Goal: Communication & Community: Answer question/provide support

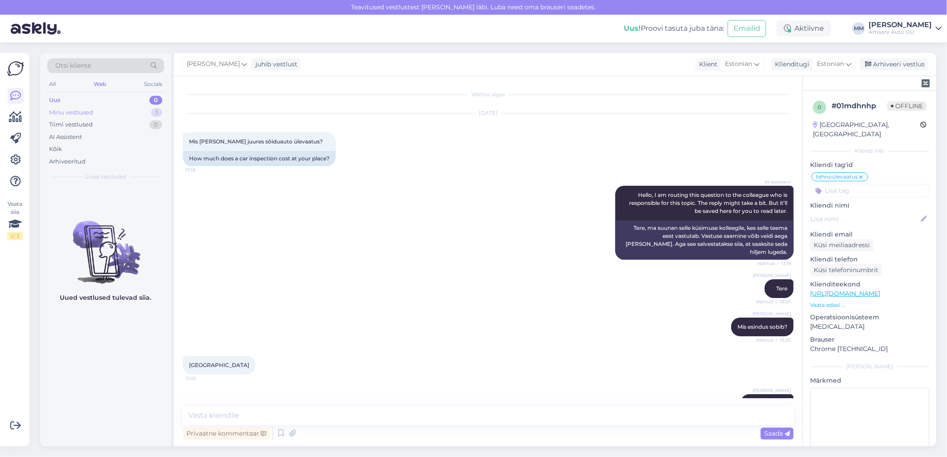
scroll to position [12, 0]
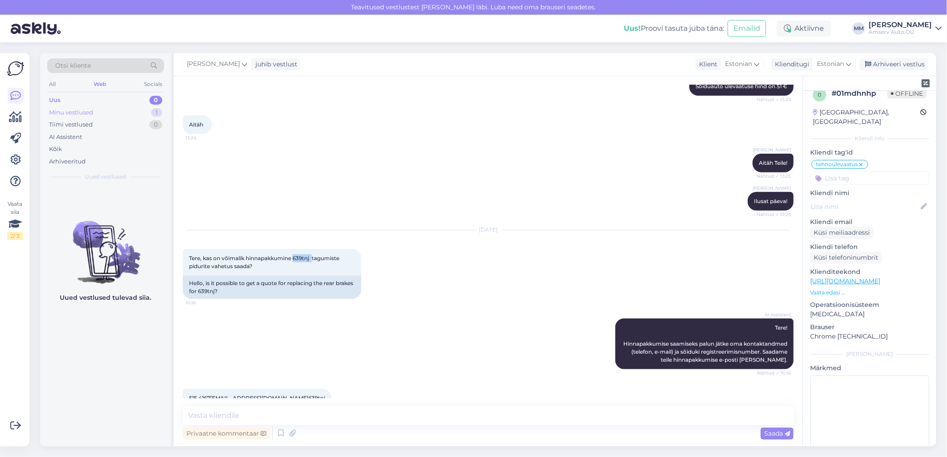
click at [85, 111] on div "Minu vestlused" at bounding box center [71, 112] width 44 height 9
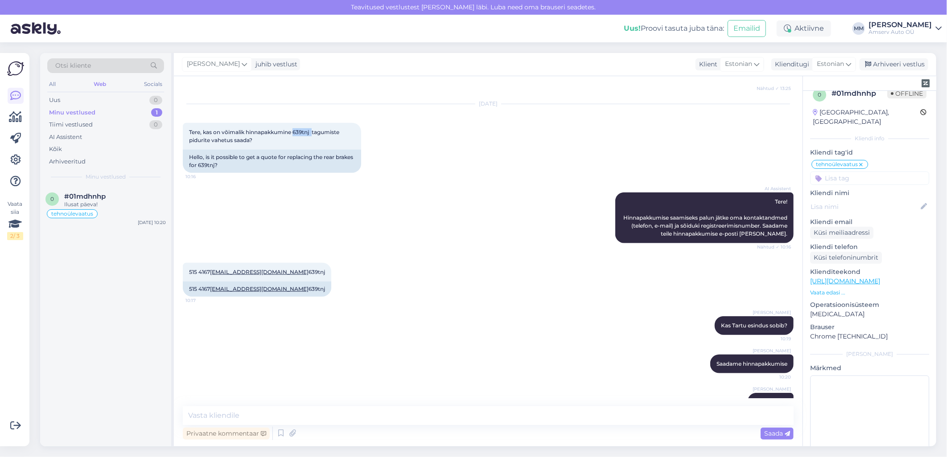
scroll to position [505, 0]
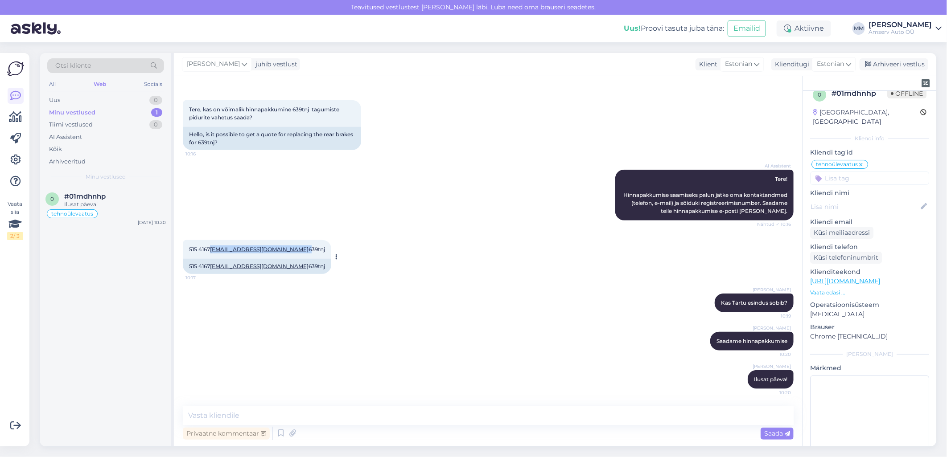
drag, startPoint x: 275, startPoint y: 248, endPoint x: 211, endPoint y: 248, distance: 63.3
click at [211, 248] on span "515 4167 [EMAIL_ADDRESS][DOMAIN_NAME] 639tnj" at bounding box center [257, 249] width 136 height 7
copy span "[EMAIL_ADDRESS][DOMAIN_NAME]"
click at [100, 82] on div "Web" at bounding box center [100, 84] width 16 height 12
click at [99, 99] on div "Uus 1" at bounding box center [105, 100] width 117 height 12
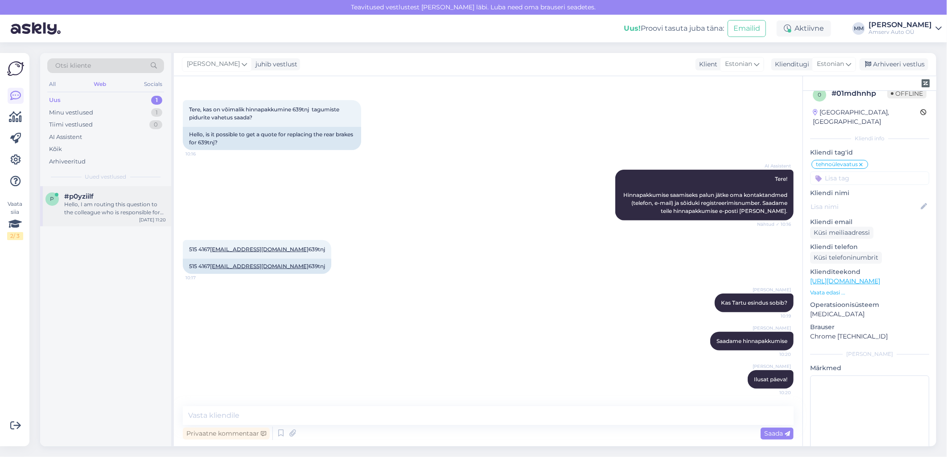
click at [101, 203] on div "Hello, I am routing this question to the colleague who is responsible for this …" at bounding box center [115, 209] width 102 height 16
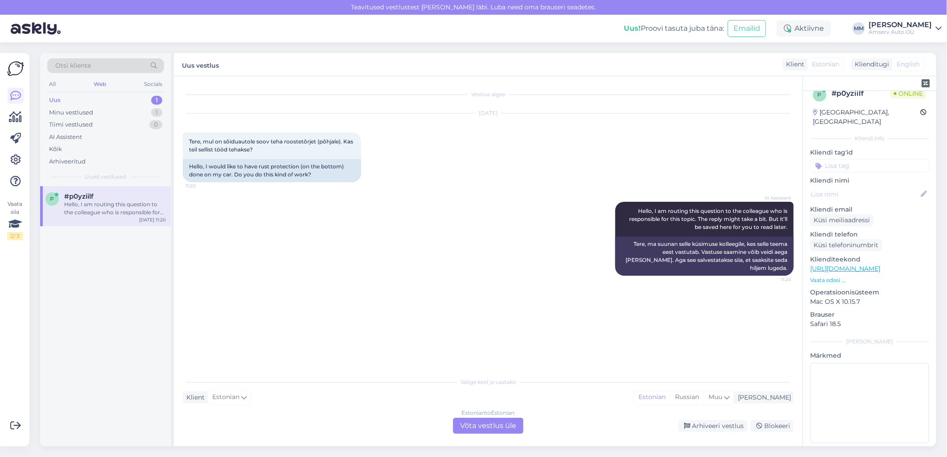
scroll to position [0, 0]
click at [478, 426] on div "Estonian to Estonian Võta vestlus üle" at bounding box center [488, 426] width 70 height 16
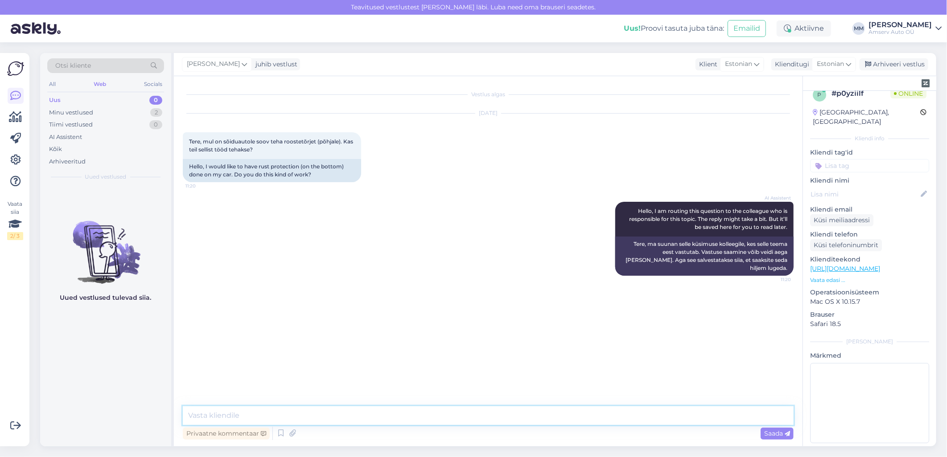
click at [406, 415] on textarea at bounding box center [488, 416] width 611 height 19
type textarea "Tere"
type textarea "M"
type textarea "T"
type textarea "Mis esindus Teile sobib?"
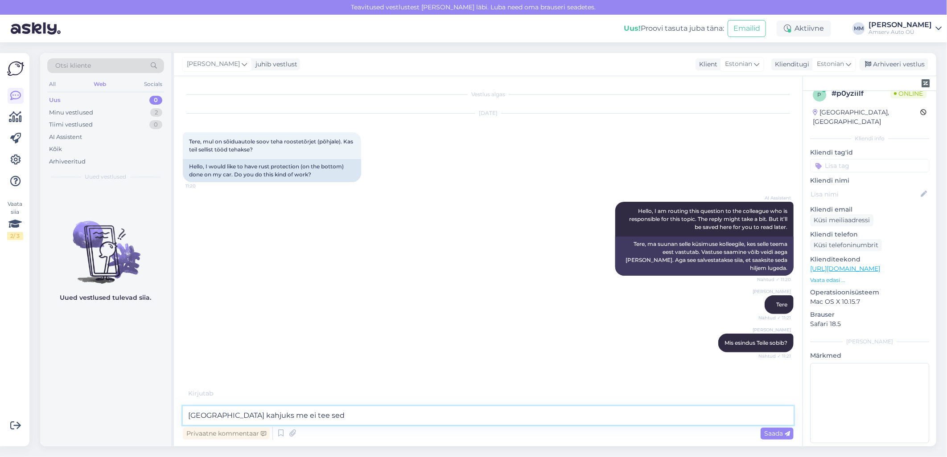
type textarea "[GEOGRAPHIC_DATA] kahjuks me ei tee seda"
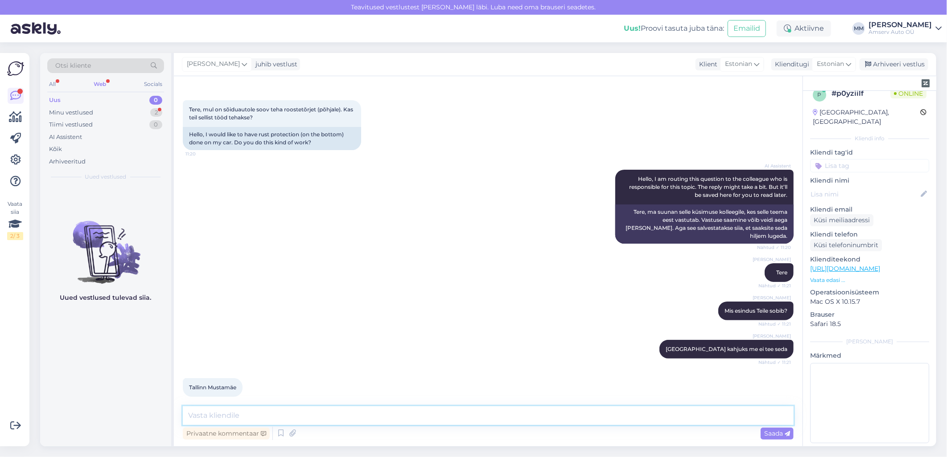
click at [406, 415] on textarea at bounding box center [488, 416] width 611 height 19
type textarea "Mustamäel on Elke"
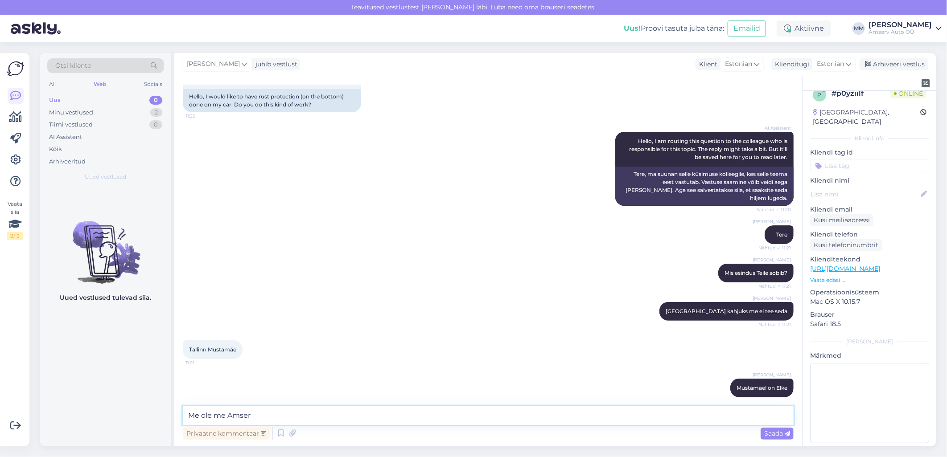
type textarea "Me ole me Amserv"
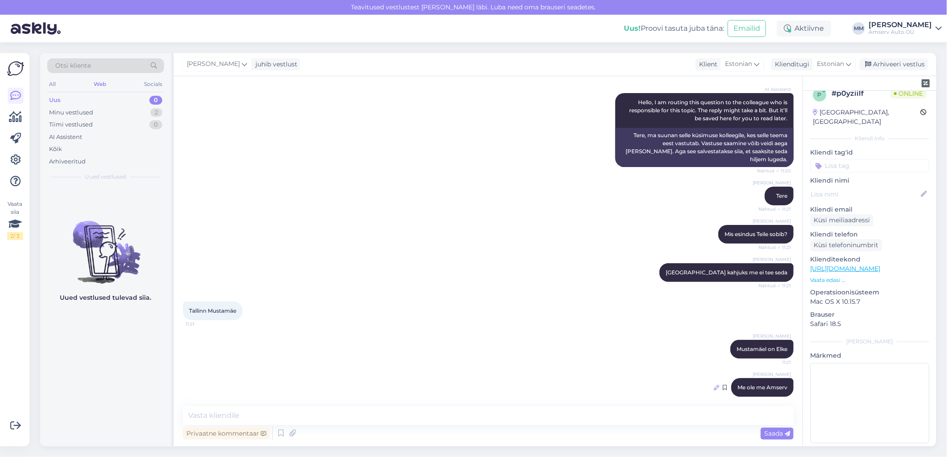
click at [714, 385] on icon at bounding box center [716, 387] width 5 height 5
click at [217, 375] on textarea "Me ole me Amserv" at bounding box center [488, 385] width 597 height 23
type textarea "Me [PERSON_NAME]"
click at [752, 403] on span "Muuda" at bounding box center [767, 407] width 31 height 8
click at [304, 412] on textarea at bounding box center [488, 416] width 611 height 19
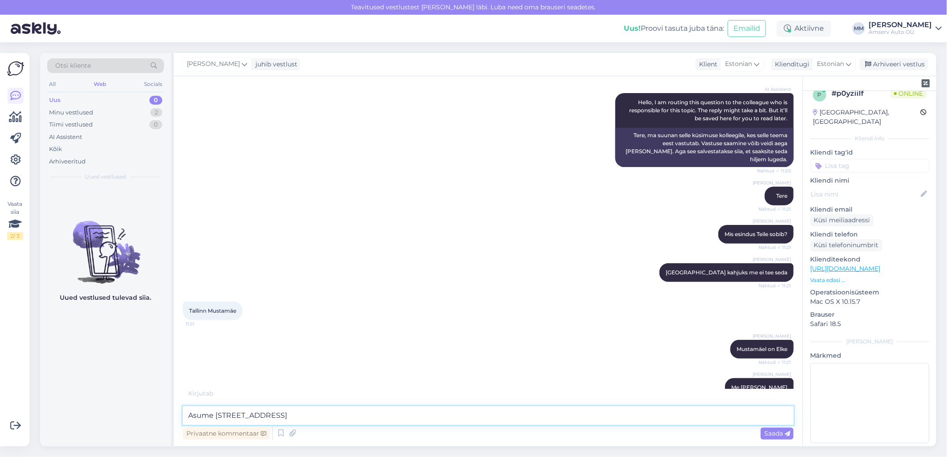
type textarea "Asume Pärnu mnt 232"
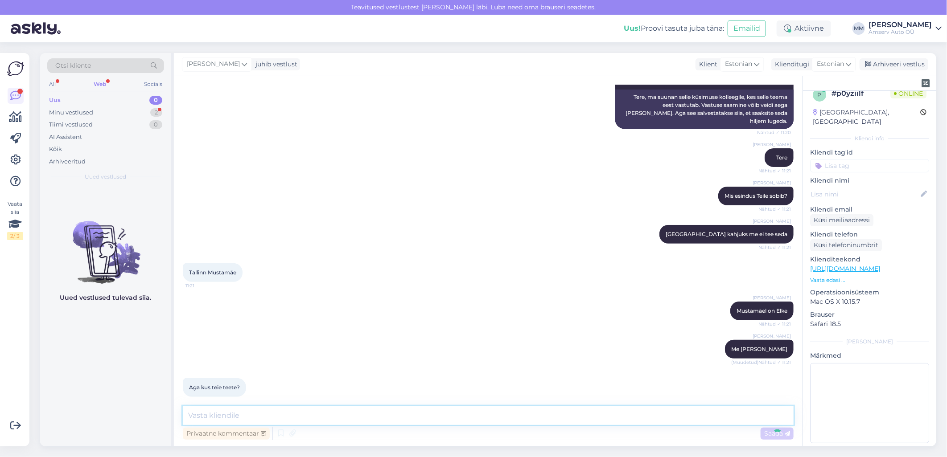
scroll to position [185, 0]
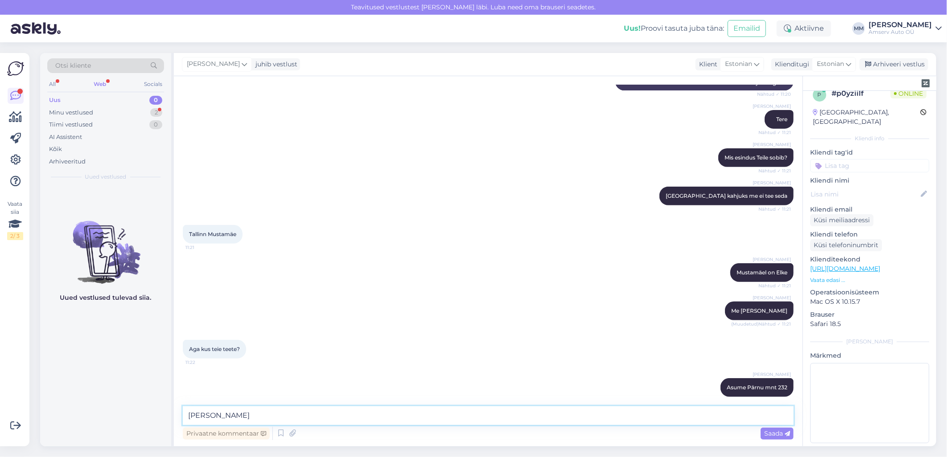
type textarea "Pärnus näitaks"
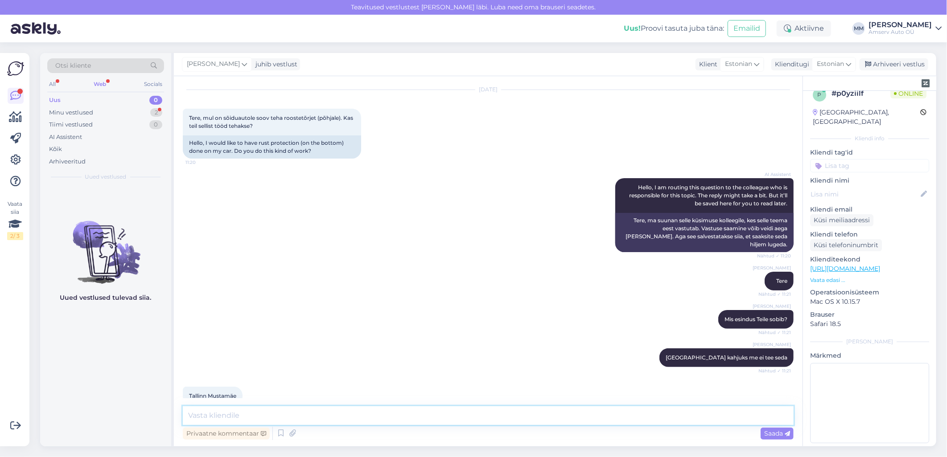
scroll to position [0, 0]
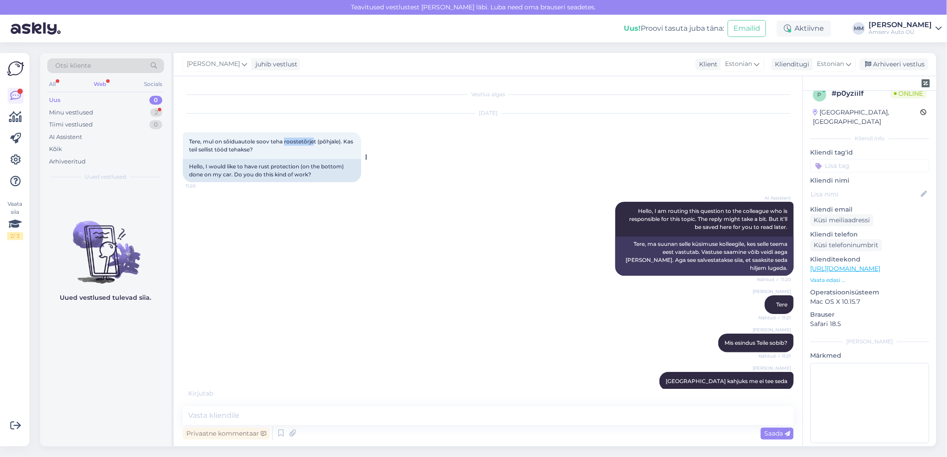
drag, startPoint x: 284, startPoint y: 141, endPoint x: 313, endPoint y: 138, distance: 28.7
click at [313, 138] on span "Tere, mul on sõiduautole soov teha roostetõrjet (põhjale). Kas teil sellist töö…" at bounding box center [271, 145] width 165 height 15
copy span "roostetõrje"
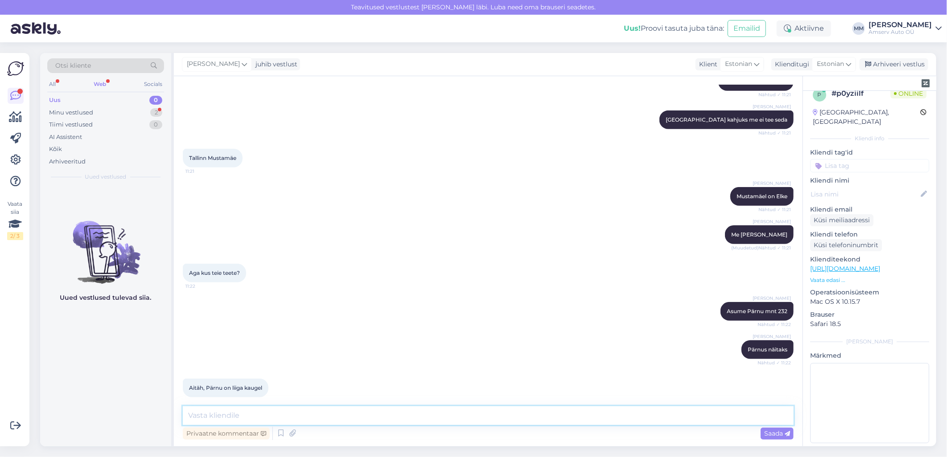
click at [247, 416] on textarea at bounding box center [488, 416] width 611 height 19
type textarea "Arusaadav"
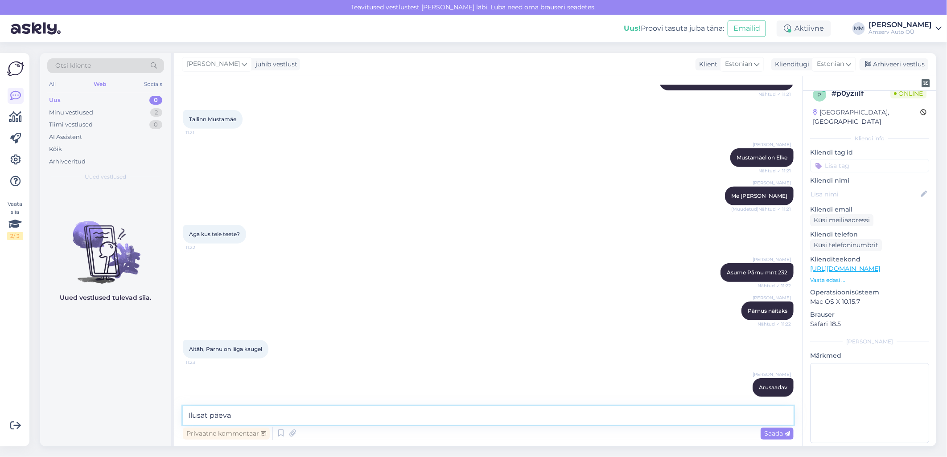
type textarea "Ilusat päeva!"
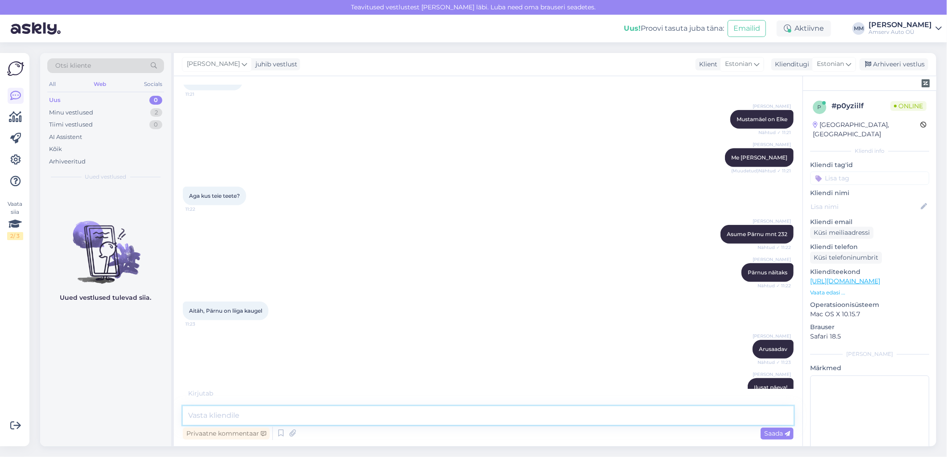
scroll to position [377, 0]
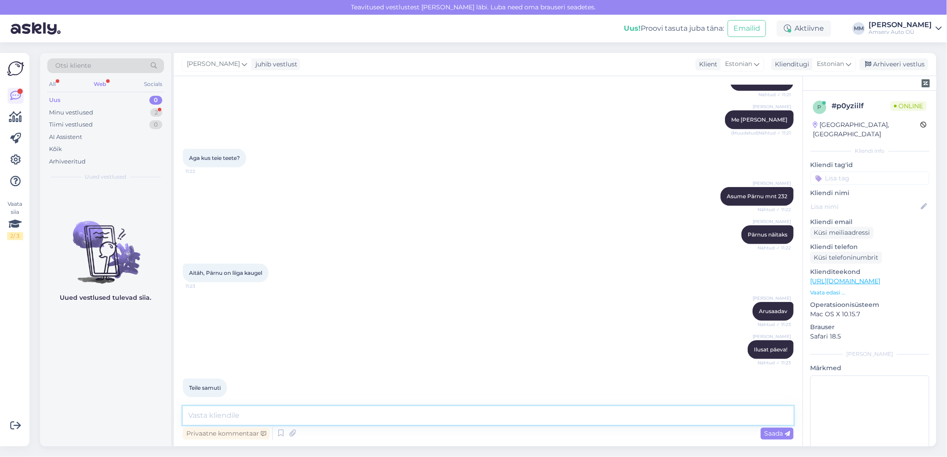
click at [540, 411] on textarea at bounding box center [488, 416] width 611 height 19
type textarea "Tänan väga!!!"
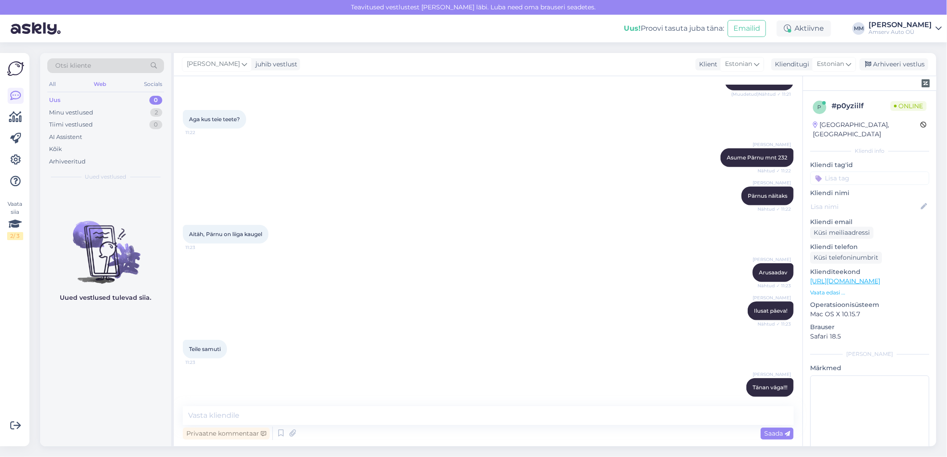
click at [835, 172] on input at bounding box center [869, 178] width 119 height 13
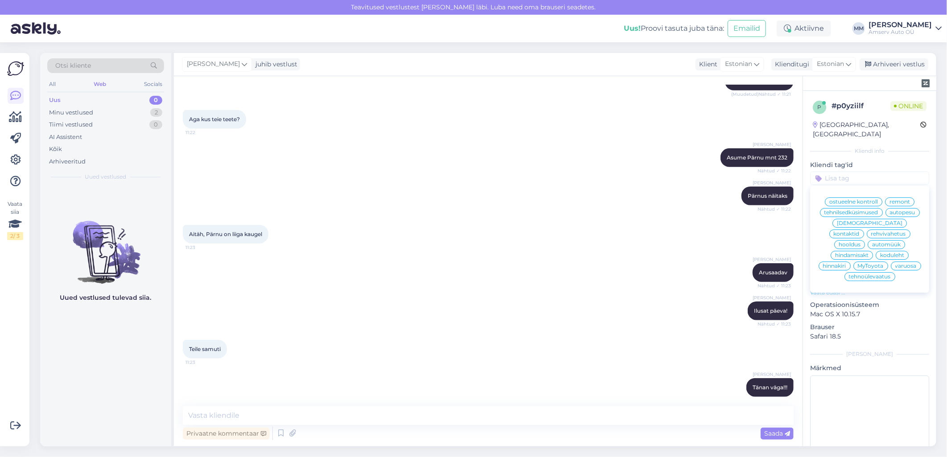
click at [854, 221] on span "[DEMOGRAPHIC_DATA]" at bounding box center [870, 223] width 66 height 5
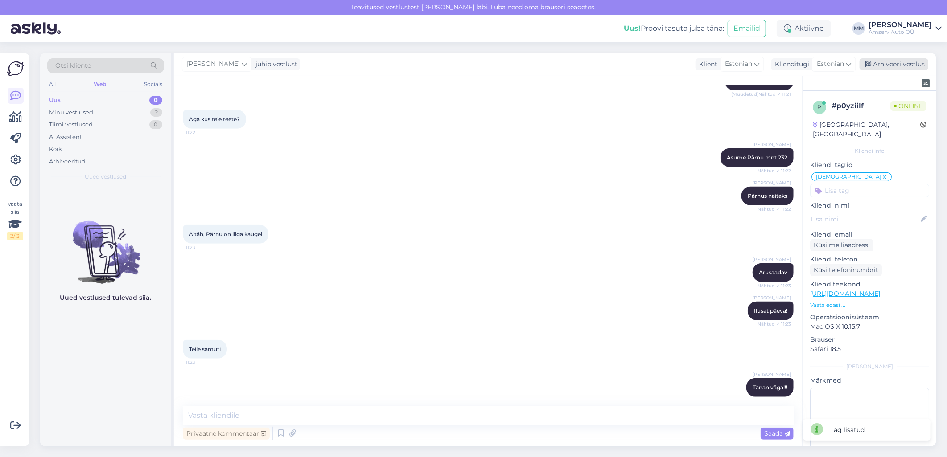
click at [887, 61] on div "Arhiveeri vestlus" at bounding box center [894, 64] width 69 height 12
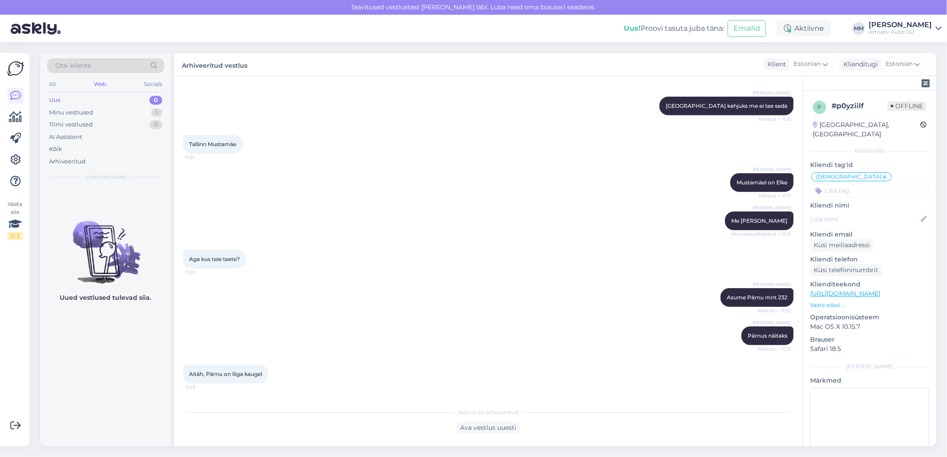
scroll to position [270, 0]
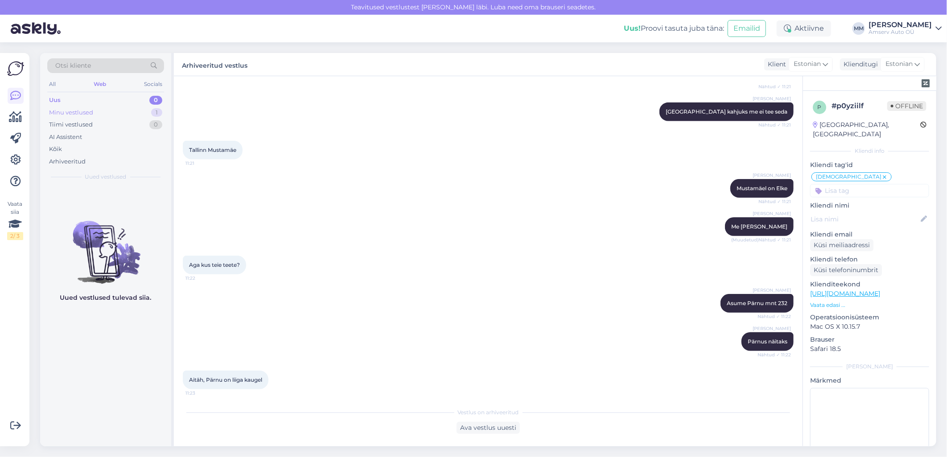
click at [90, 109] on div "Minu vestlused" at bounding box center [71, 112] width 44 height 9
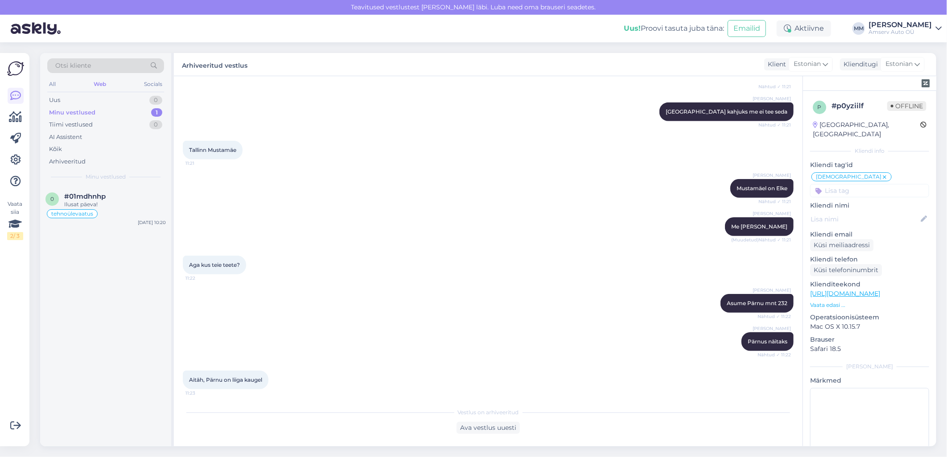
click at [117, 114] on div "Minu vestlused 1" at bounding box center [105, 113] width 117 height 12
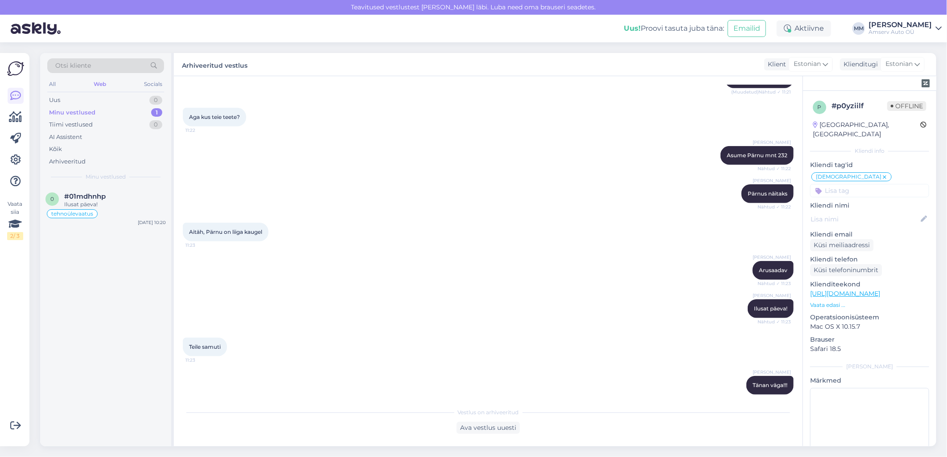
scroll to position [418, 0]
click at [98, 114] on div "Minu vestlused 1" at bounding box center [105, 113] width 117 height 12
click at [100, 111] on div "Minu vestlused 1" at bounding box center [105, 113] width 117 height 12
click at [91, 197] on span "#01mdhnhp" at bounding box center [84, 197] width 41 height 8
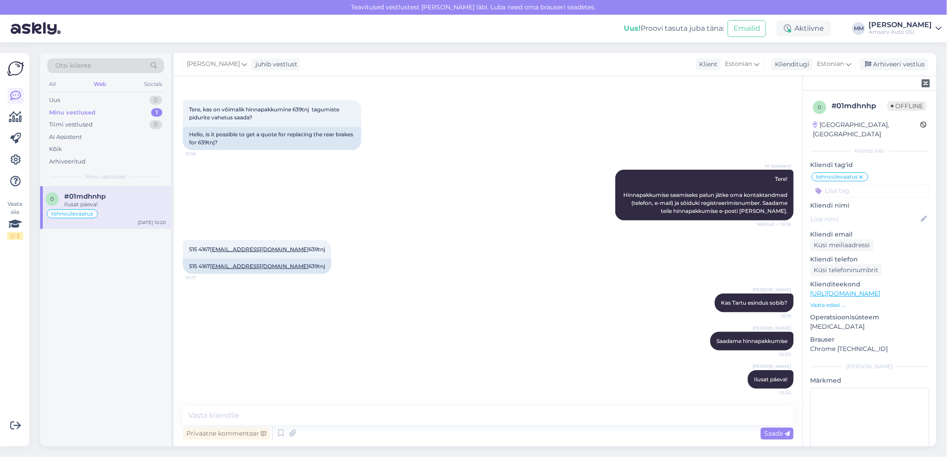
click at [105, 114] on div "Minu vestlused 1" at bounding box center [105, 113] width 117 height 12
click at [885, 66] on div "Arhiveeri vestlus" at bounding box center [894, 64] width 69 height 12
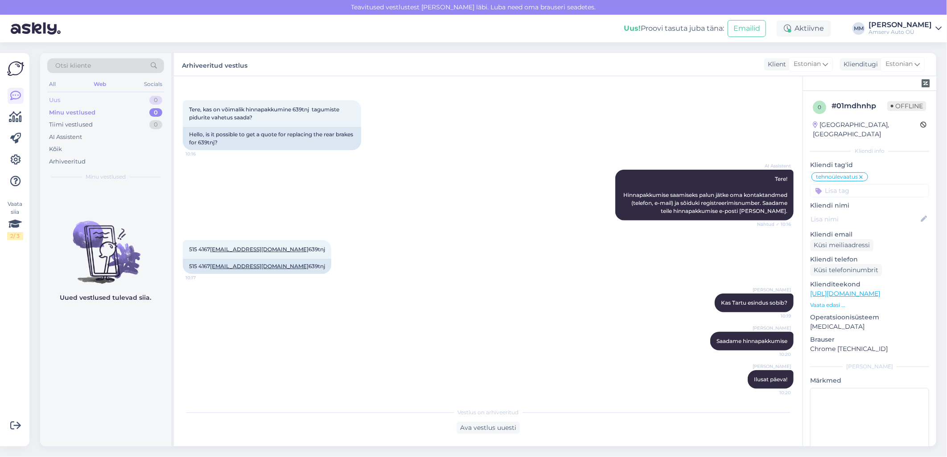
click at [101, 102] on div "Uus 0" at bounding box center [105, 100] width 117 height 12
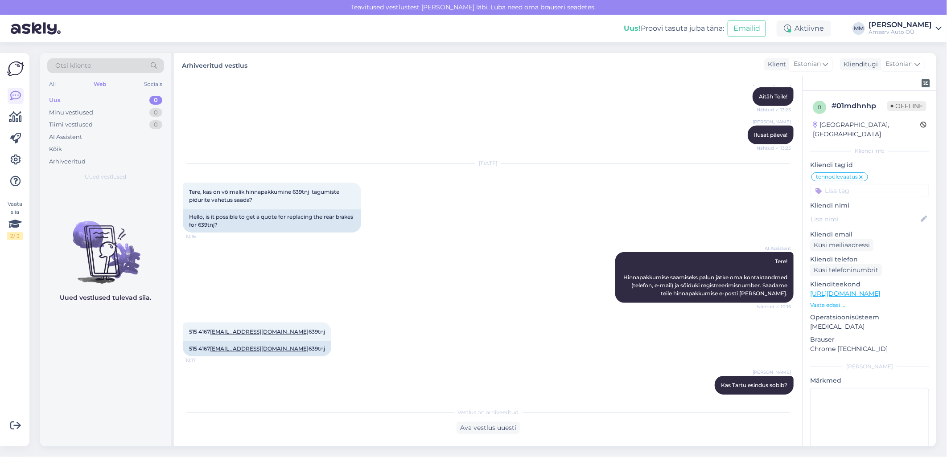
scroll to position [406, 0]
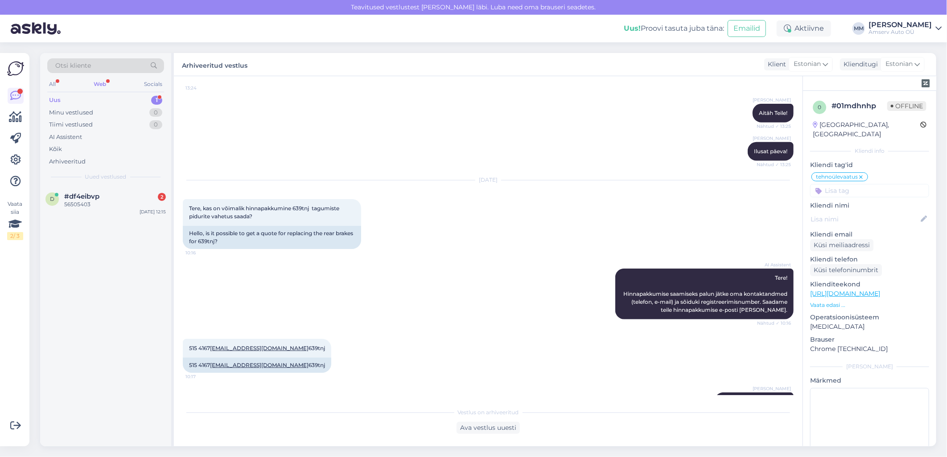
click at [103, 85] on div "Web" at bounding box center [100, 84] width 16 height 12
click at [92, 195] on span "#df4eibvp" at bounding box center [81, 197] width 35 height 8
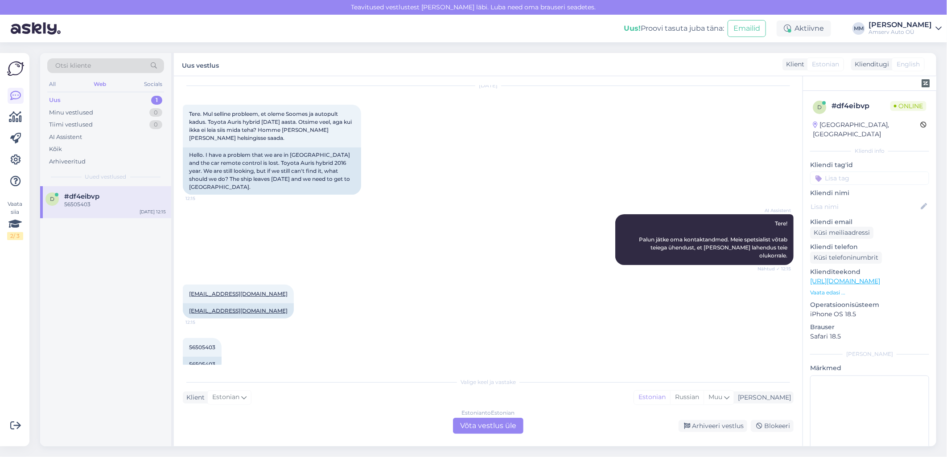
click at [464, 420] on div "Estonian to Estonian Võta vestlus üle" at bounding box center [488, 426] width 70 height 16
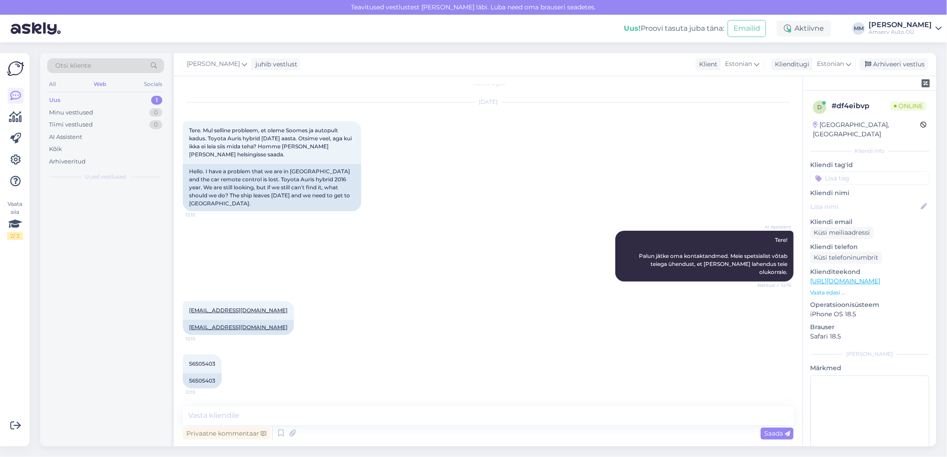
scroll to position [0, 0]
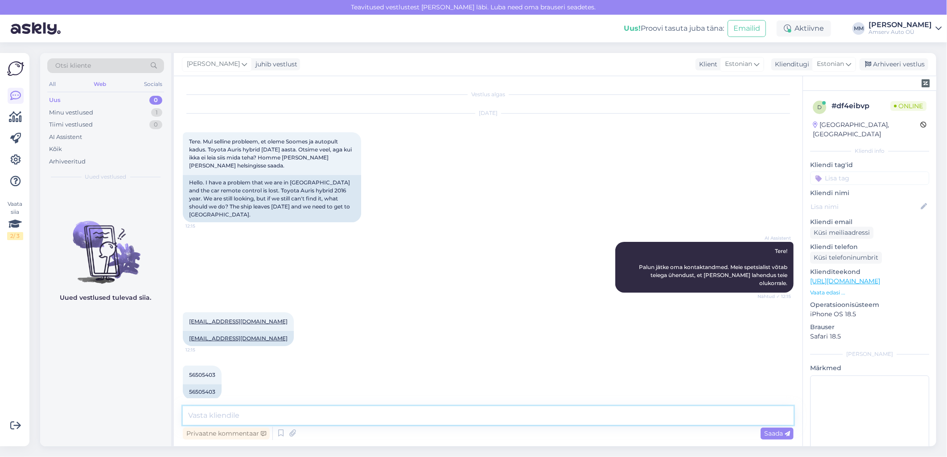
click at [440, 420] on textarea at bounding box center [488, 416] width 611 height 19
type textarea "Tere"
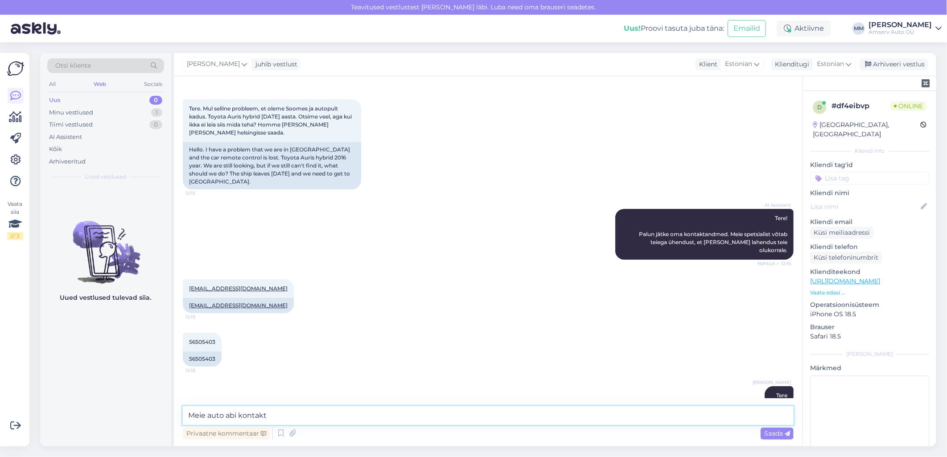
click at [226, 417] on textarea "Meie auto abi kontakt" at bounding box center [488, 416] width 611 height 19
click at [278, 420] on textarea "Meie autoabi kontakt" at bounding box center [488, 416] width 611 height 19
click at [308, 418] on textarea "Meie autoabi kontakt [PHONE_NUMBER]" at bounding box center [488, 416] width 611 height 19
type textarea "Meie autoabi kontakt [PHONE_NUMBER]"
click at [765, 434] on span "Saada" at bounding box center [777, 434] width 26 height 8
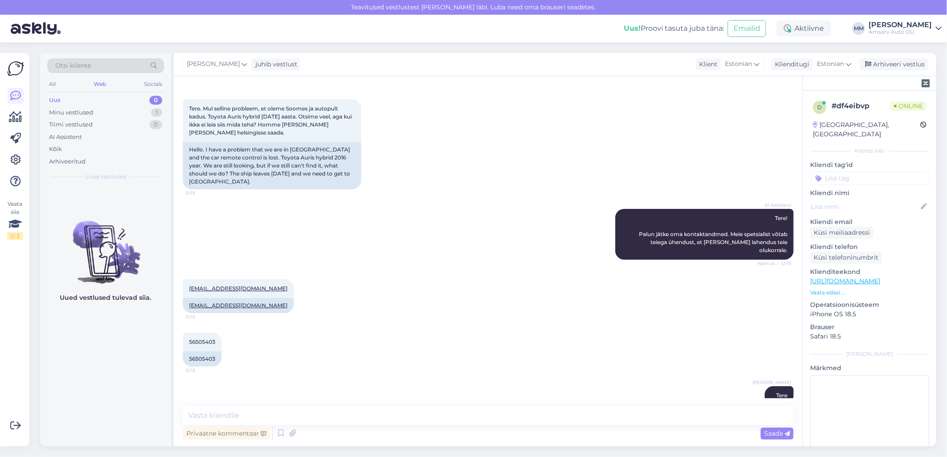
scroll to position [71, 0]
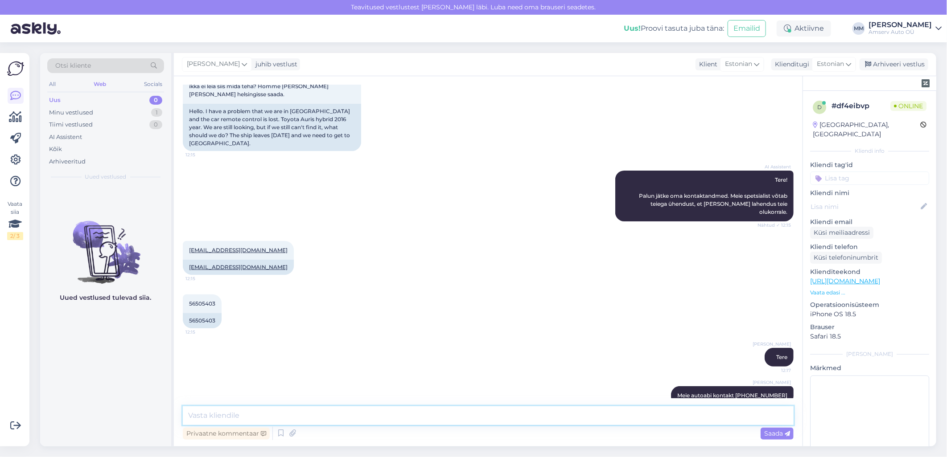
click at [592, 416] on textarea at bounding box center [488, 416] width 611 height 19
click at [242, 417] on textarea "Teine võimalus palun võtke ühendust Teie" at bounding box center [488, 416] width 611 height 19
click at [366, 413] on textarea "Teine võimalus - palun võtke ühendust Teie" at bounding box center [488, 416] width 611 height 19
type textarea "Teine võimalus - kui autol on kasko, palun võtke ühendust oma kaskoandjaga"
click at [772, 434] on span "Saada" at bounding box center [777, 434] width 26 height 8
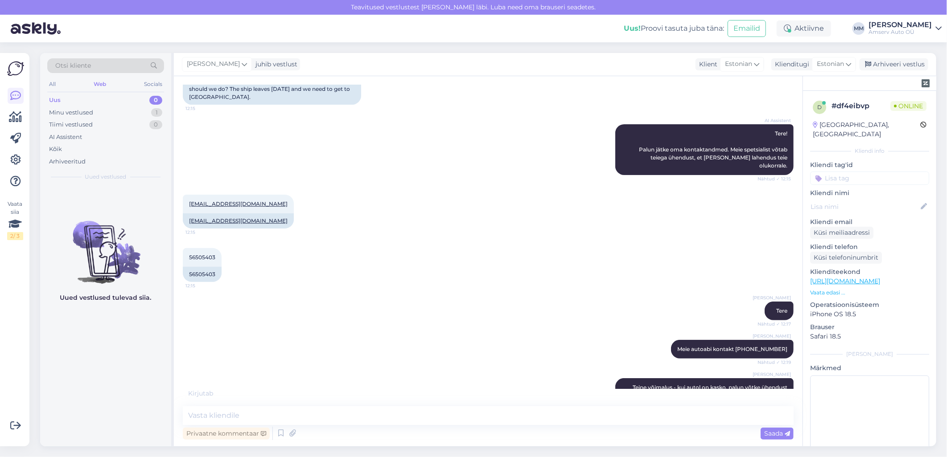
scroll to position [156, 0]
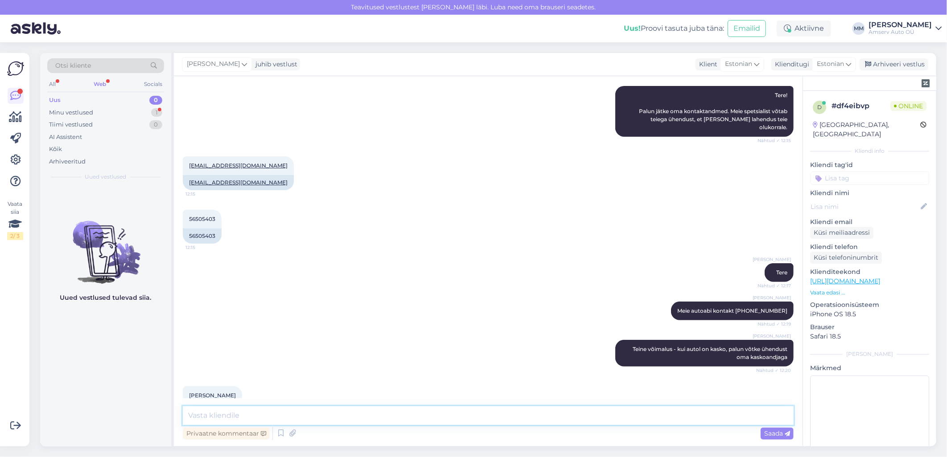
click at [394, 418] on textarea at bounding box center [488, 416] width 611 height 19
type textarea "A"
type textarea "k"
type textarea "Kõike head!"
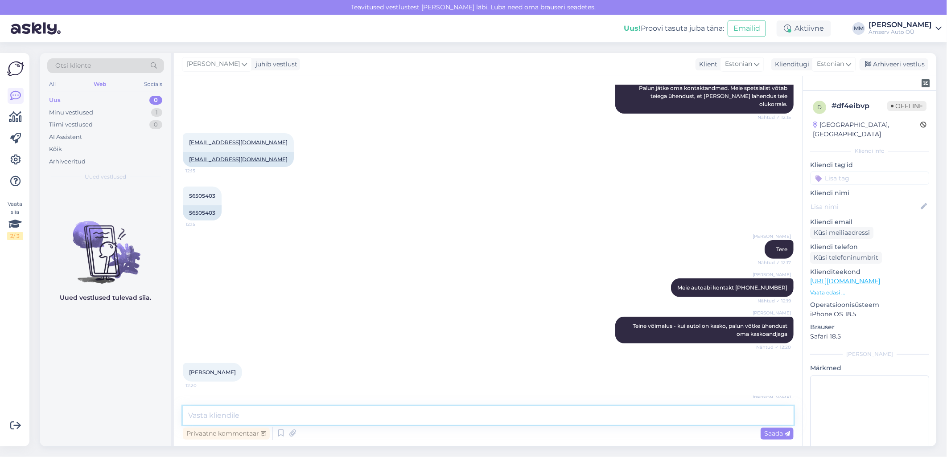
scroll to position [194, 0]
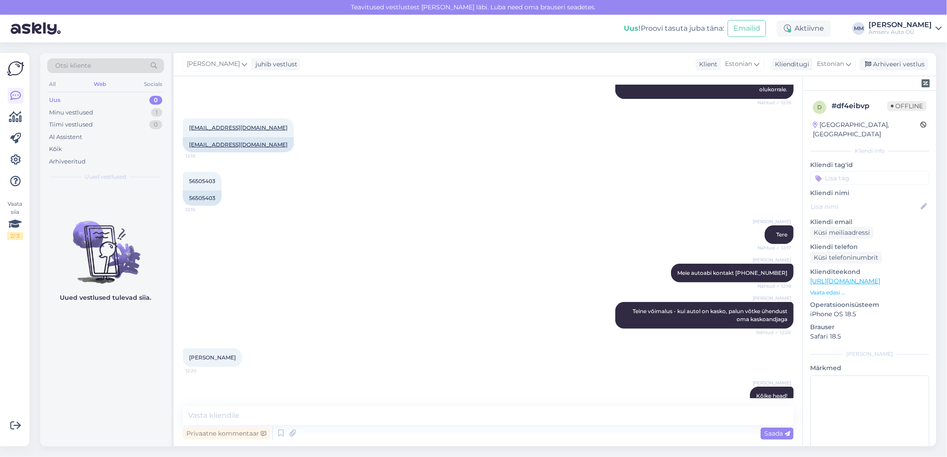
click at [843, 172] on input at bounding box center [869, 178] width 119 height 13
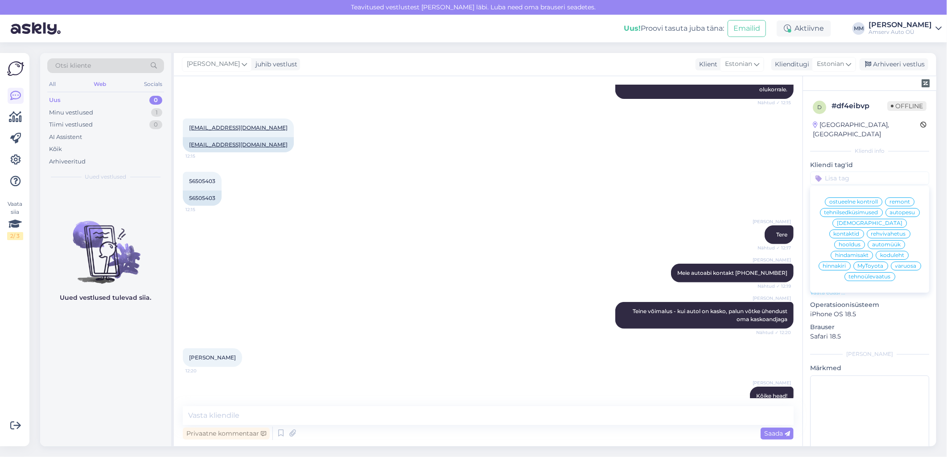
click at [846, 210] on span "tehnilsedküsimused" at bounding box center [851, 212] width 54 height 5
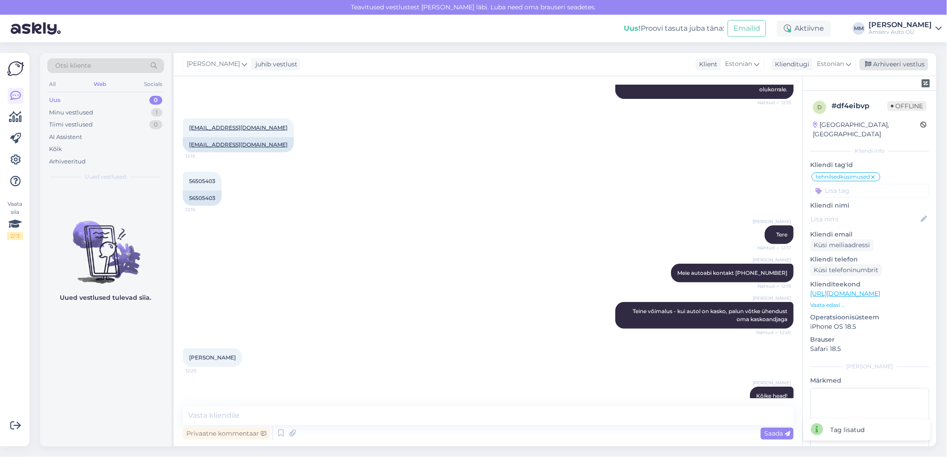
click at [892, 67] on div "Arhiveeri vestlus" at bounding box center [894, 64] width 69 height 12
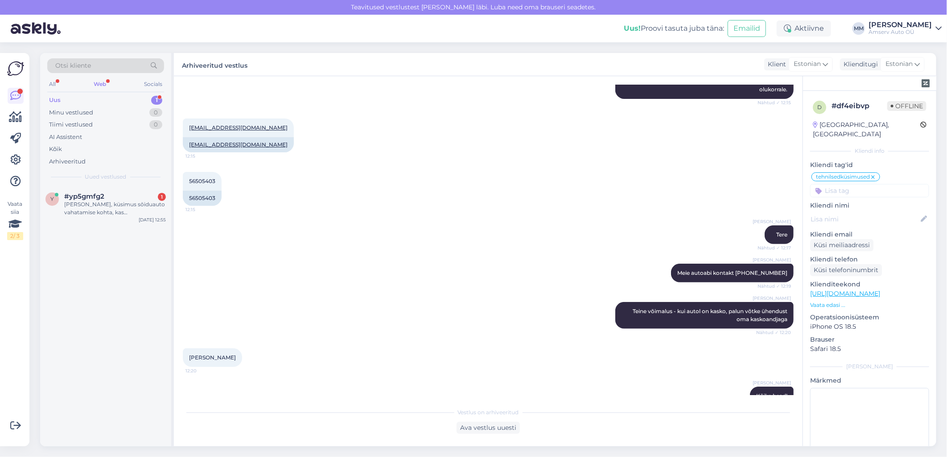
drag, startPoint x: 103, startPoint y: 81, endPoint x: 103, endPoint y: 86, distance: 5.4
click at [103, 81] on div "Web" at bounding box center [100, 84] width 16 height 12
click at [98, 99] on div "Uus 1" at bounding box center [105, 100] width 117 height 12
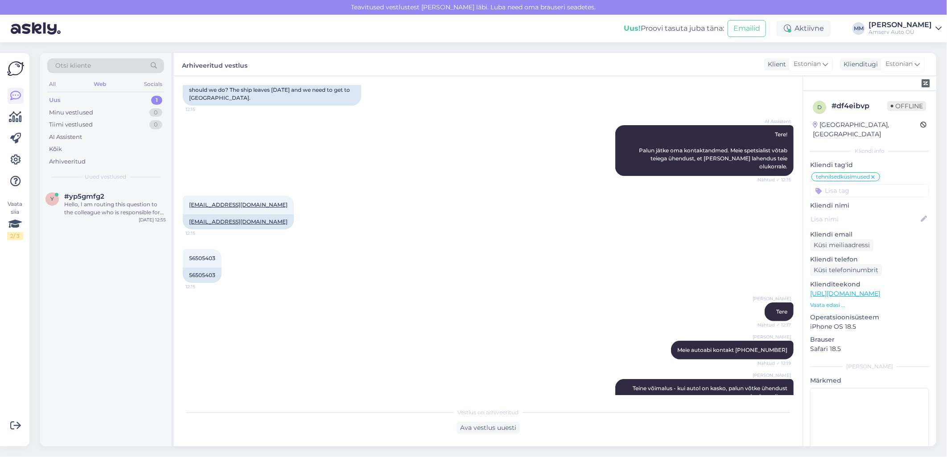
scroll to position [0, 0]
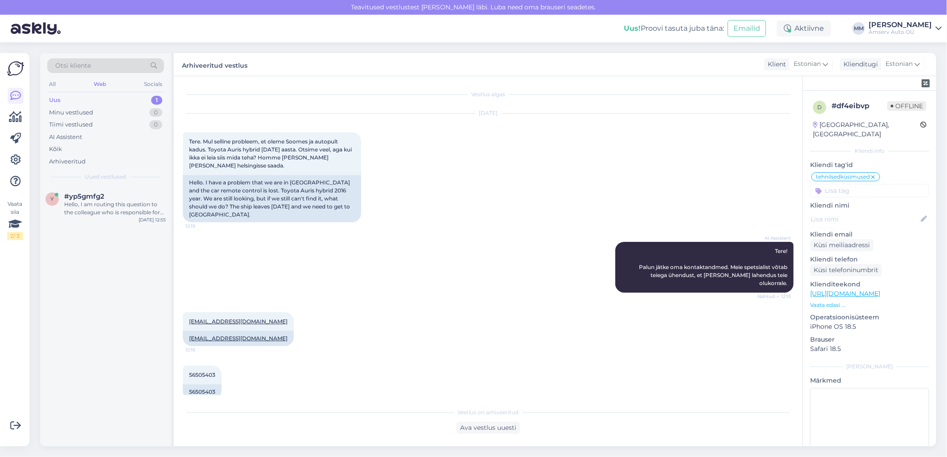
click at [115, 99] on div "Uus 1" at bounding box center [105, 100] width 117 height 12
click at [95, 201] on div "Hello, I am routing this question to the colleague who is responsible for this …" at bounding box center [115, 209] width 102 height 16
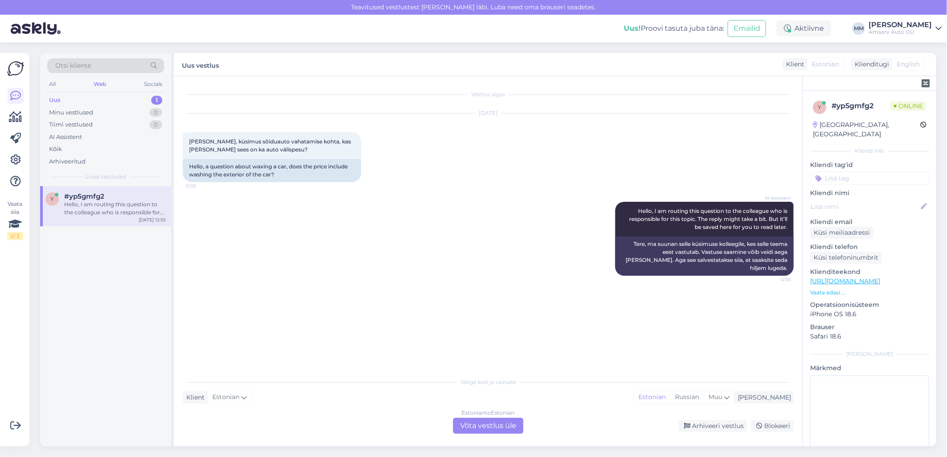
click at [472, 426] on div "Estonian to Estonian Võta vestlus üle" at bounding box center [488, 426] width 70 height 16
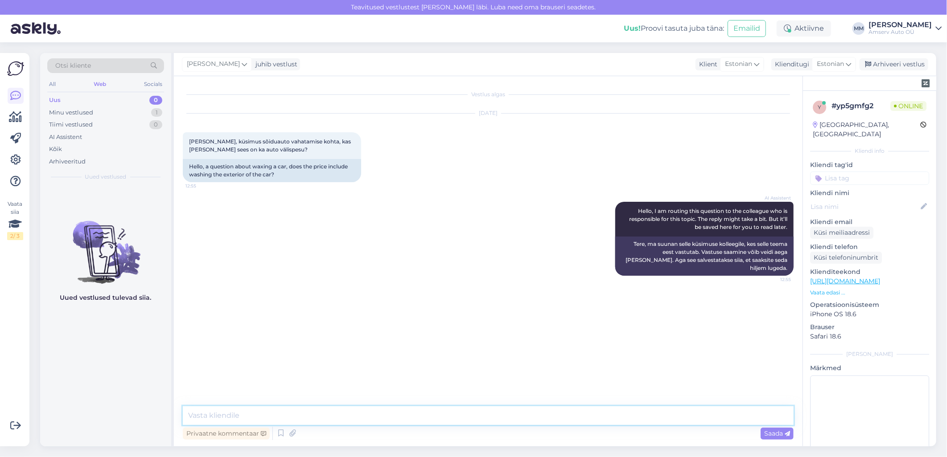
click at [359, 414] on textarea at bounding box center [488, 416] width 611 height 19
type textarea "Tere"
type textarea "Jah, välipesu on hinna sees"
click at [397, 416] on textarea at bounding box center [488, 416] width 611 height 19
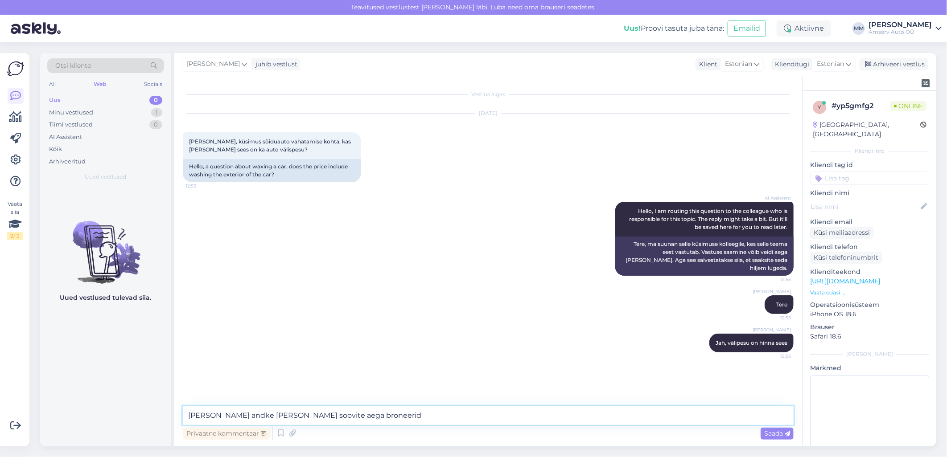
type textarea "[PERSON_NAME] andke [PERSON_NAME] soovite aega broneerida"
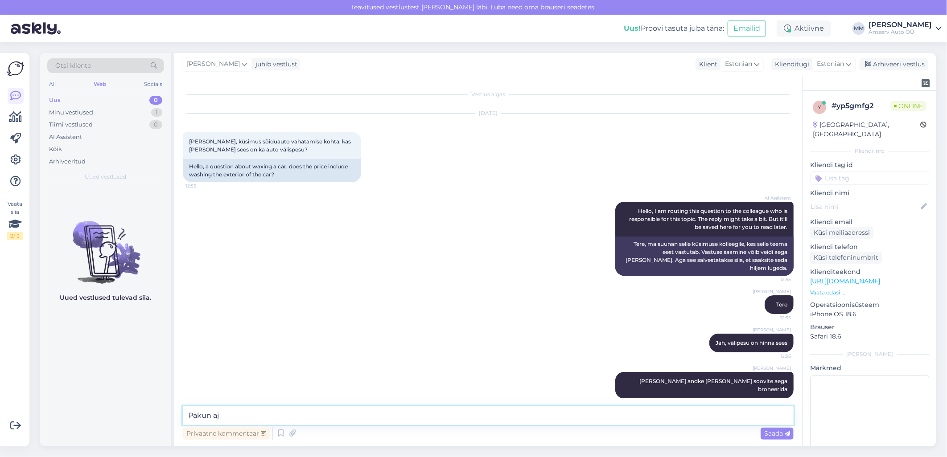
type textarea "Pakun aja"
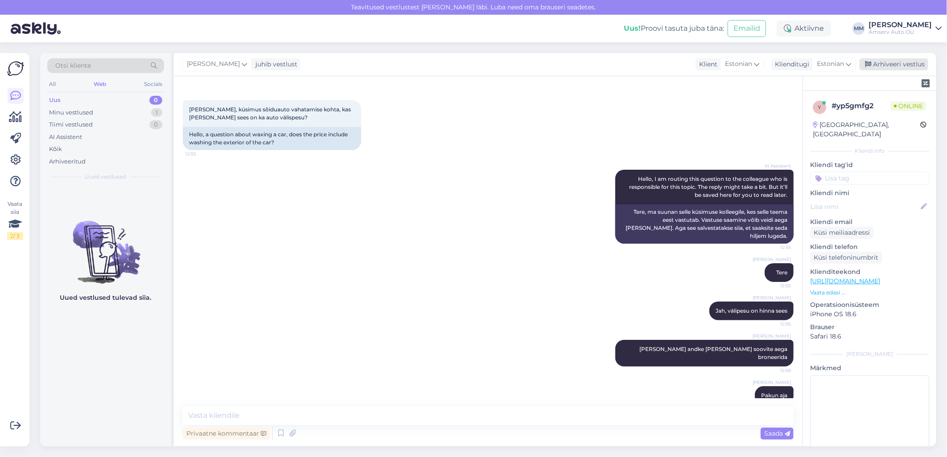
click at [887, 66] on div "Arhiveeri vestlus" at bounding box center [894, 64] width 69 height 12
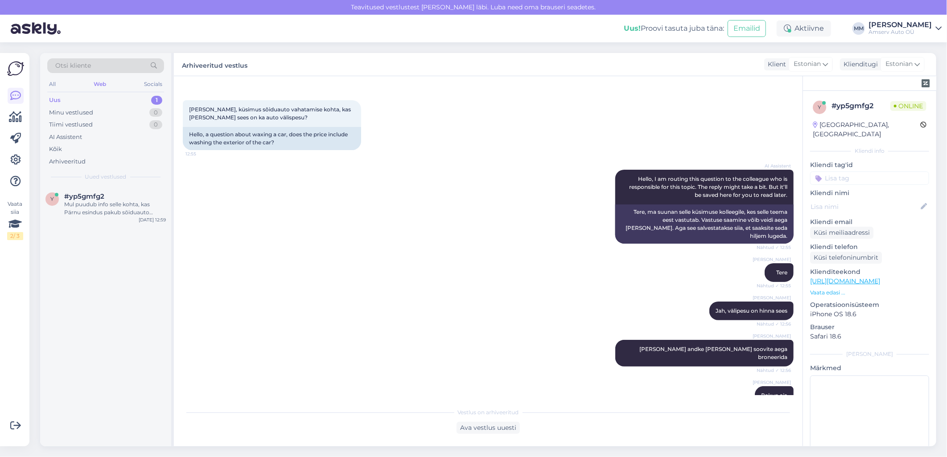
scroll to position [143, 0]
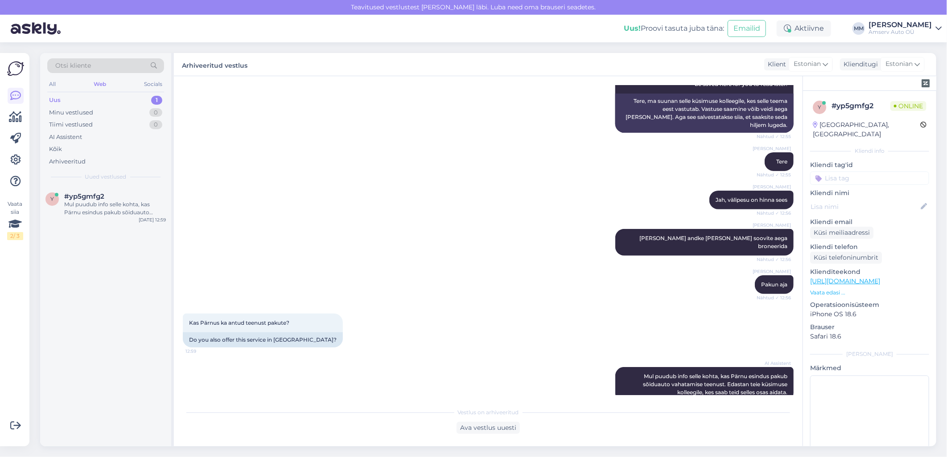
click at [92, 103] on div "Uus 1" at bounding box center [105, 100] width 117 height 12
click at [87, 198] on span "#yp5gmfg2" at bounding box center [84, 197] width 40 height 8
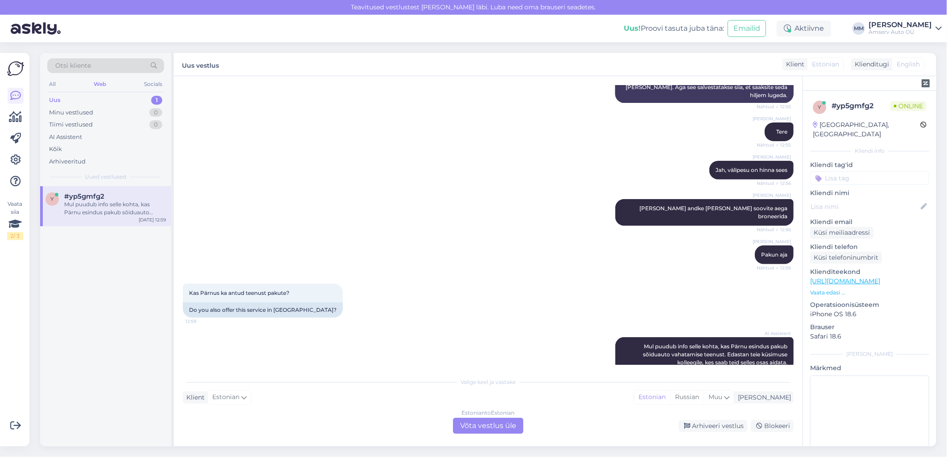
click at [472, 429] on div "Estonian to Estonian Võta vestlus üle" at bounding box center [488, 426] width 70 height 16
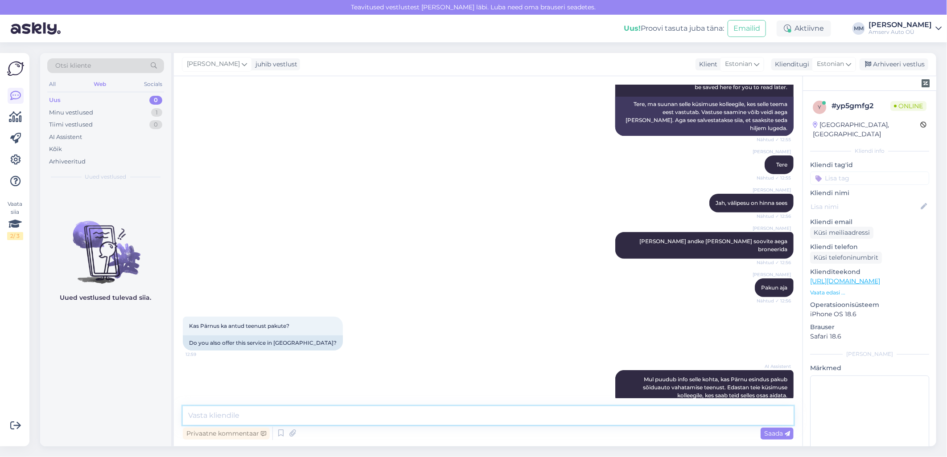
click at [361, 417] on textarea at bounding box center [488, 416] width 611 height 19
type textarea "üks hetk, uurin"
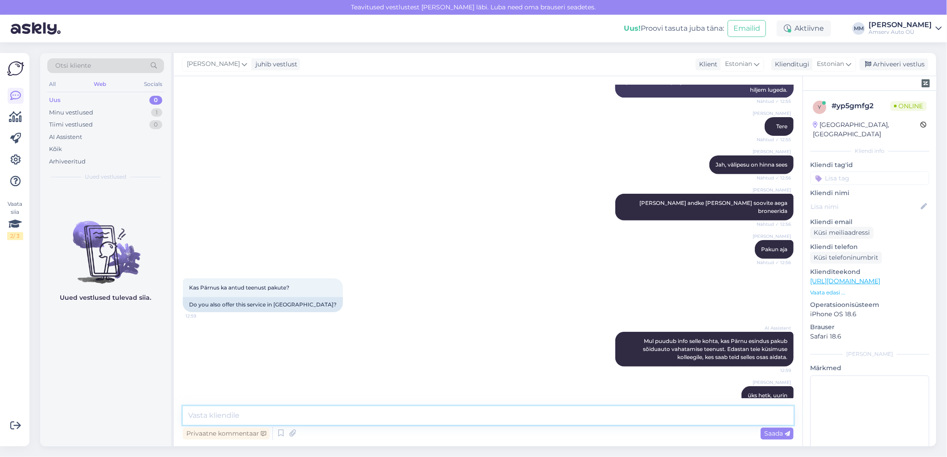
click at [253, 416] on textarea at bounding box center [488, 416] width 611 height 19
type textarea "Pakume [PERSON_NAME]"
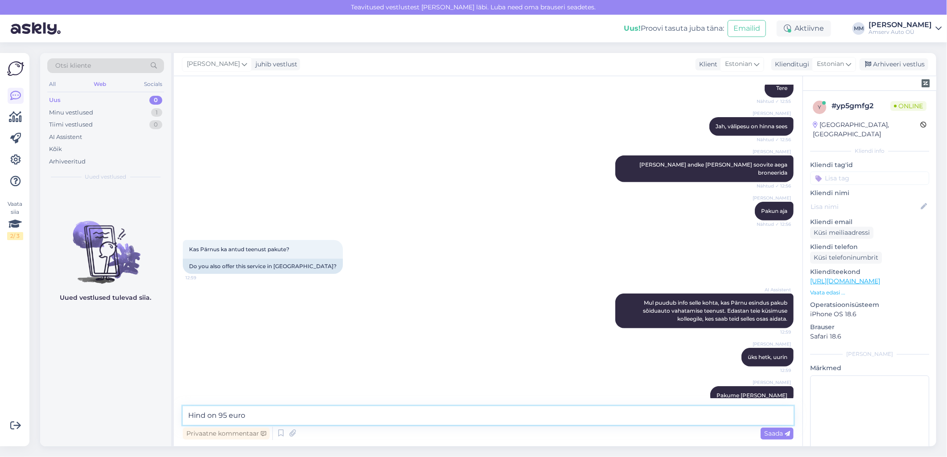
type textarea "Hind on 95 eurot"
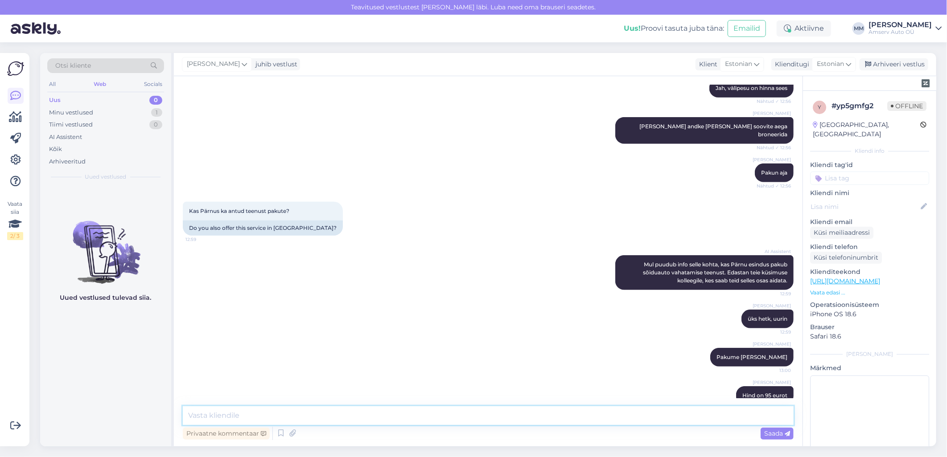
click at [302, 416] on textarea at bounding box center [488, 416] width 611 height 19
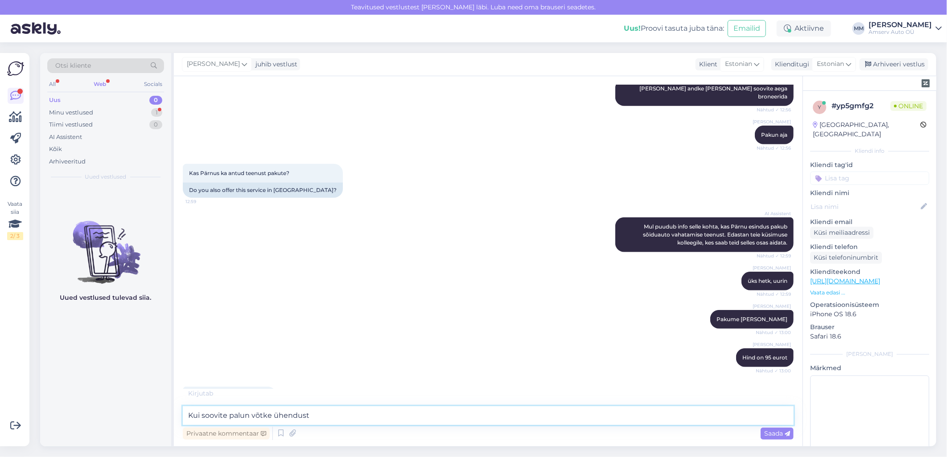
scroll to position [302, 0]
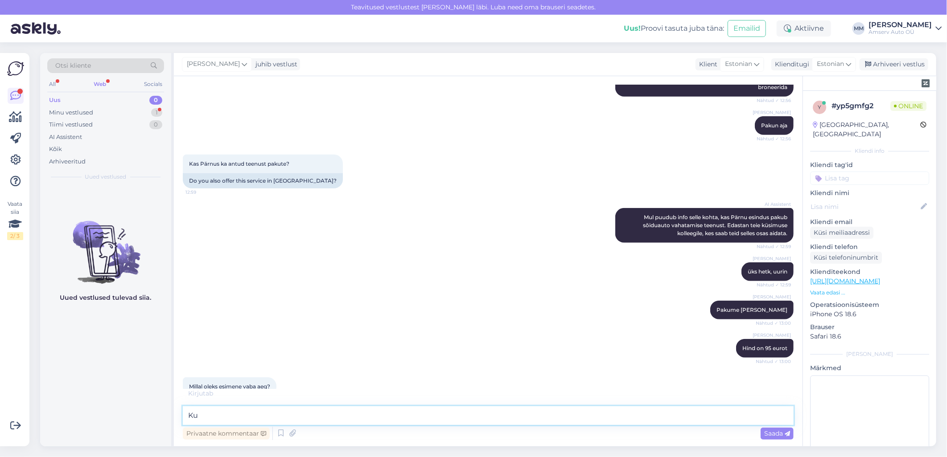
type textarea "K"
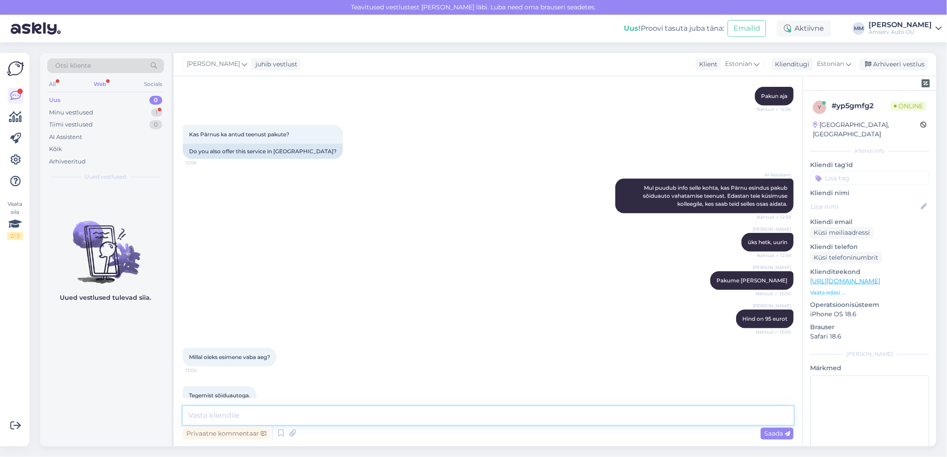
click at [235, 417] on textarea at bounding box center [488, 416] width 611 height 19
type textarea "üks hetk. palun"
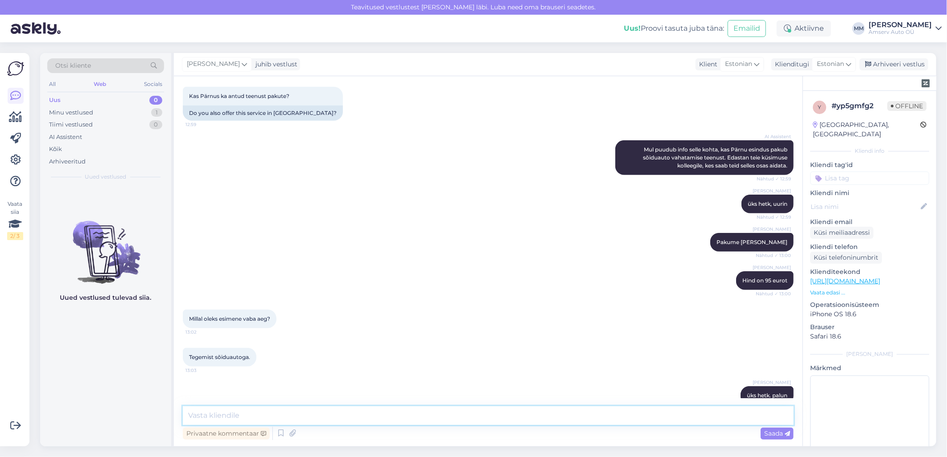
click at [354, 417] on textarea at bounding box center [488, 416] width 611 height 19
click at [228, 417] on textarea at bounding box center [488, 416] width 611 height 19
click at [315, 417] on textarea "Homseks on aega" at bounding box center [488, 416] width 611 height 19
drag, startPoint x: 267, startPoint y: 419, endPoint x: 225, endPoint y: 414, distance: 42.2
click at [225, 414] on textarea "Homseks on aega" at bounding box center [488, 416] width 611 height 19
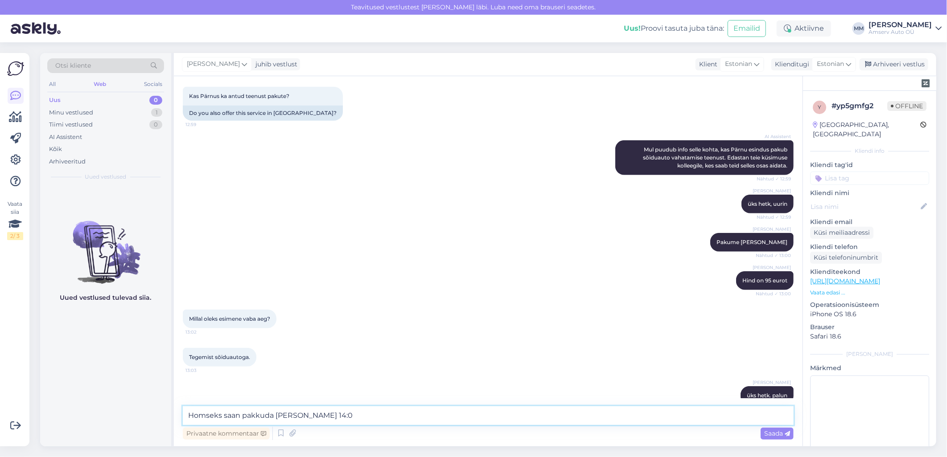
type textarea "Homseks saan pakkuda [PERSON_NAME] 14:00"
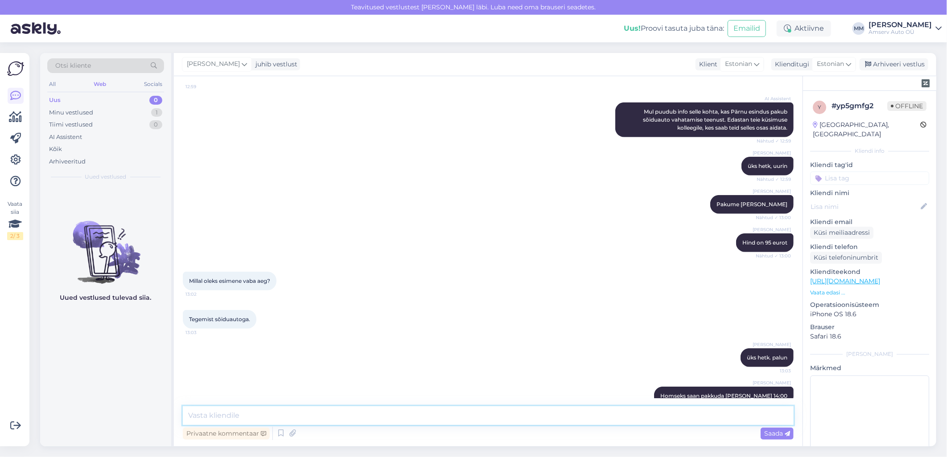
click at [563, 420] on textarea at bounding box center [488, 416] width 611 height 19
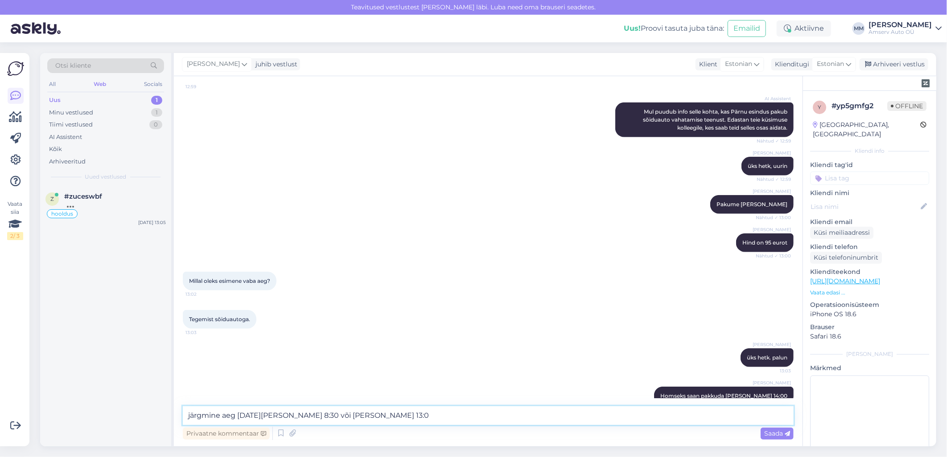
type textarea "järgmine aeg [DATE][PERSON_NAME] 8:30 või [PERSON_NAME] 13:00"
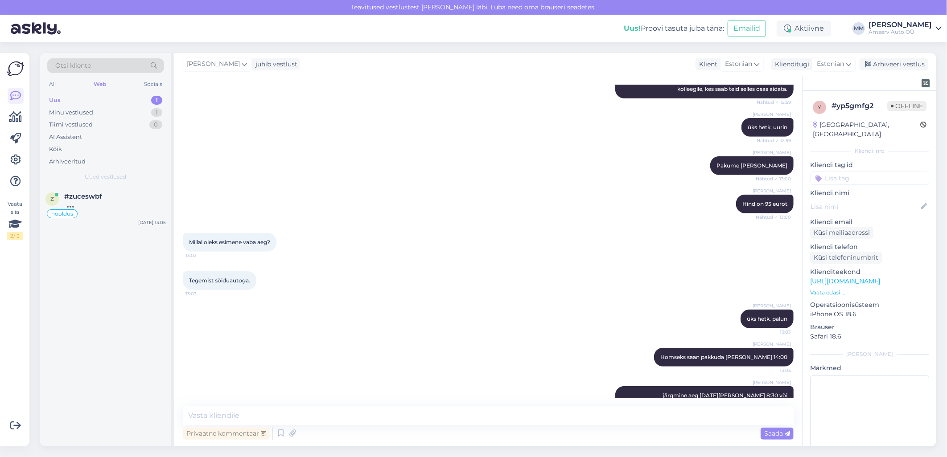
click at [98, 98] on div "Uus 1" at bounding box center [105, 100] width 117 height 12
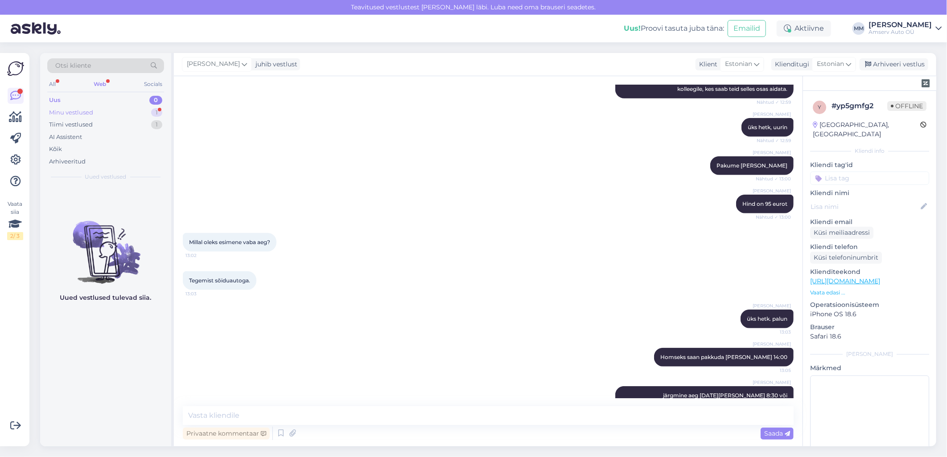
click at [107, 114] on div "Minu vestlused 1" at bounding box center [105, 113] width 117 height 12
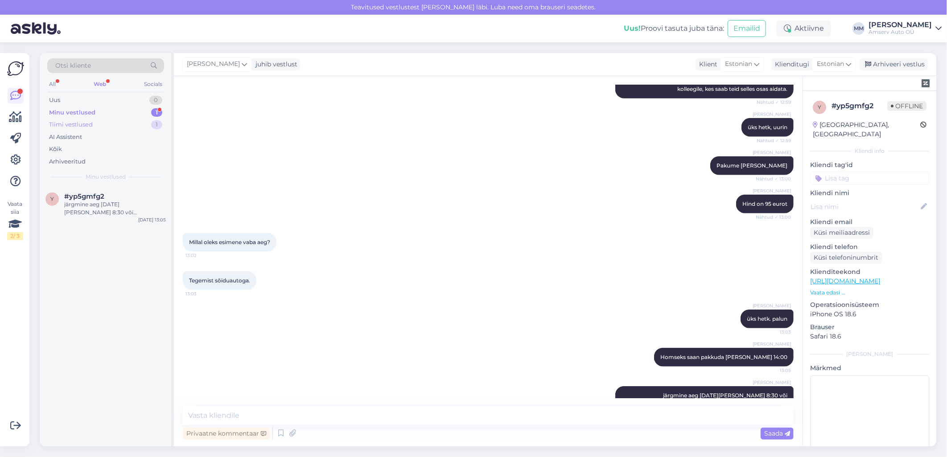
click at [90, 125] on div "Tiimi vestlused" at bounding box center [71, 124] width 44 height 9
click at [85, 112] on div "Minu vestlused" at bounding box center [71, 112] width 44 height 9
click at [73, 123] on div "Tiimi vestlused" at bounding box center [71, 124] width 44 height 9
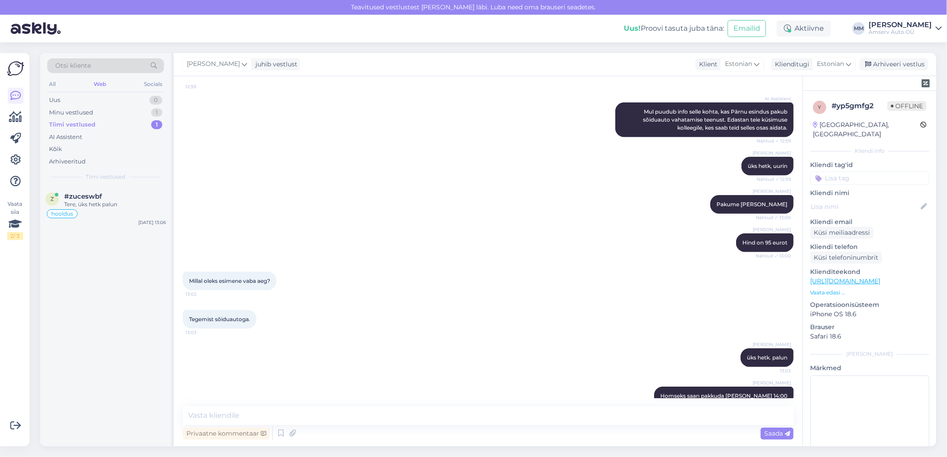
scroll to position [298, 0]
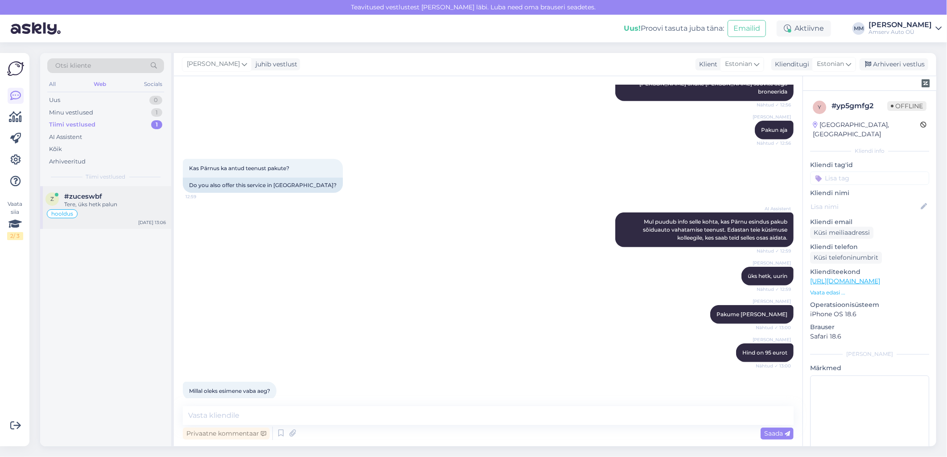
click at [85, 203] on div "Tere, üks hetk palun" at bounding box center [115, 205] width 102 height 8
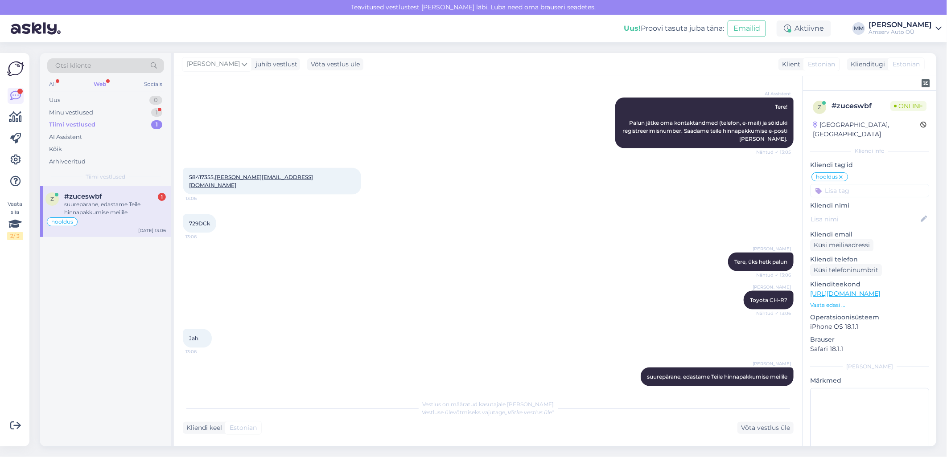
scroll to position [782, 0]
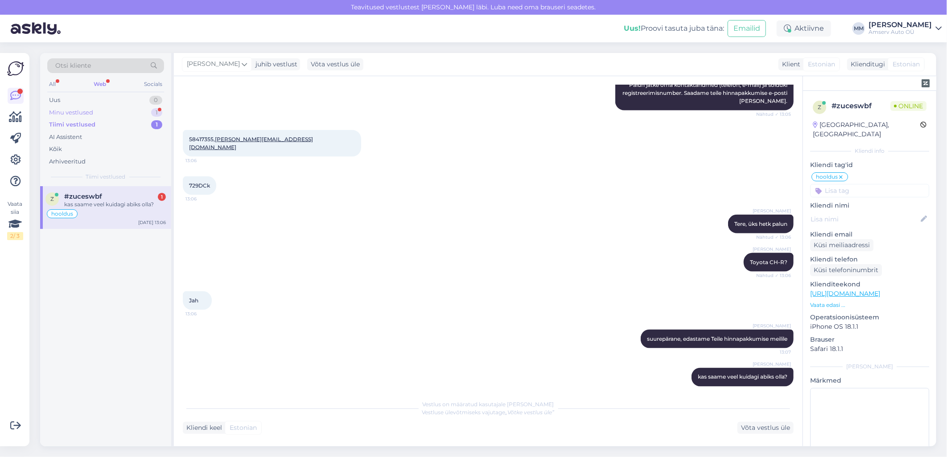
click at [90, 112] on div "Minu vestlused" at bounding box center [71, 112] width 44 height 9
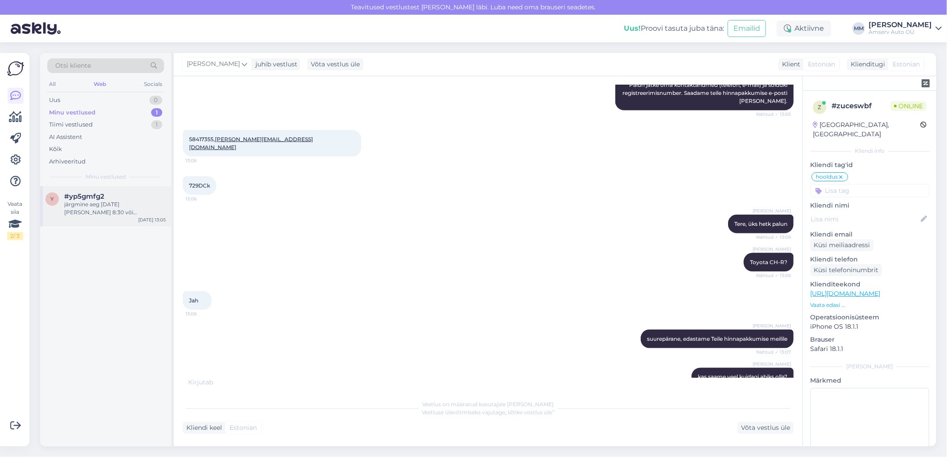
click at [95, 208] on div "järgmine aeg [DATE][PERSON_NAME] 8:30 või [PERSON_NAME] 13:00" at bounding box center [115, 209] width 102 height 16
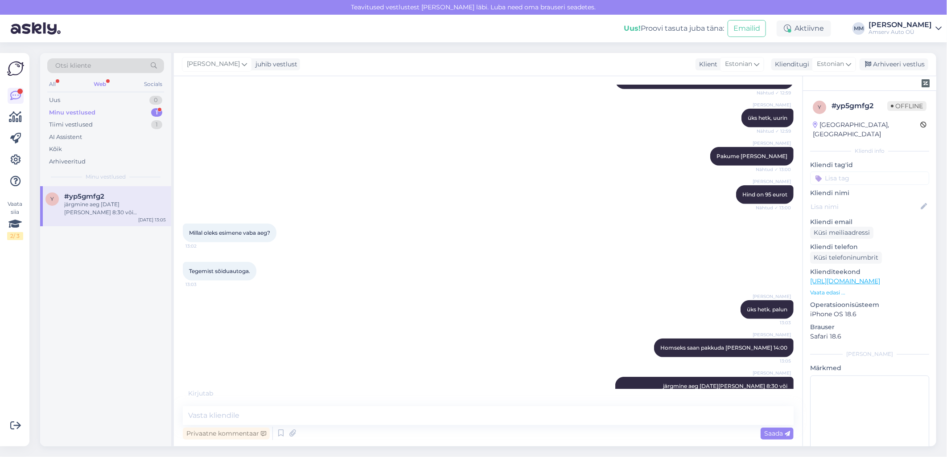
scroll to position [447, 0]
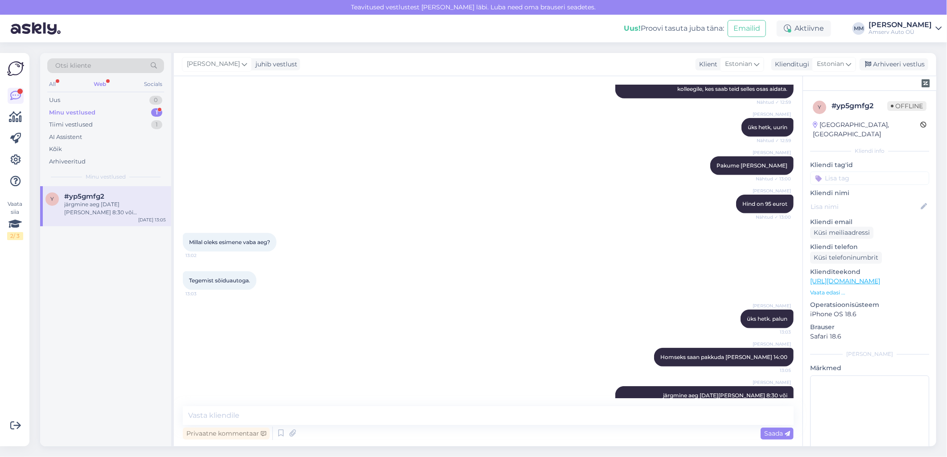
click at [99, 83] on div "Web" at bounding box center [100, 84] width 16 height 12
click at [87, 110] on div "Minu vestlused" at bounding box center [72, 112] width 46 height 9
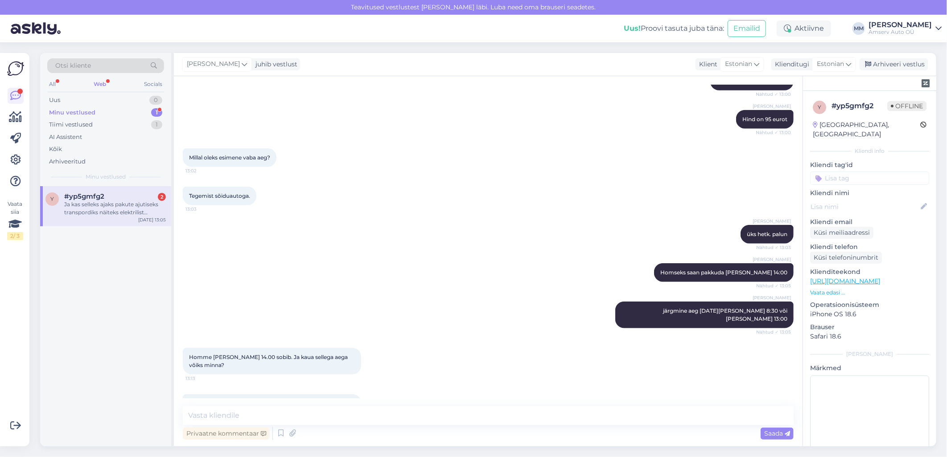
click at [99, 78] on div "Web" at bounding box center [100, 84] width 16 height 12
click at [77, 111] on div "Minu vestlused" at bounding box center [72, 112] width 46 height 9
drag, startPoint x: 253, startPoint y: 380, endPoint x: 279, endPoint y: 377, distance: 26.0
click at [279, 400] on span "Ja kas selleks ajaks pakute ajutiseks transpordiks näiteks elektrilist tõukerat…" at bounding box center [264, 407] width 151 height 15
copy span "jalgratast"
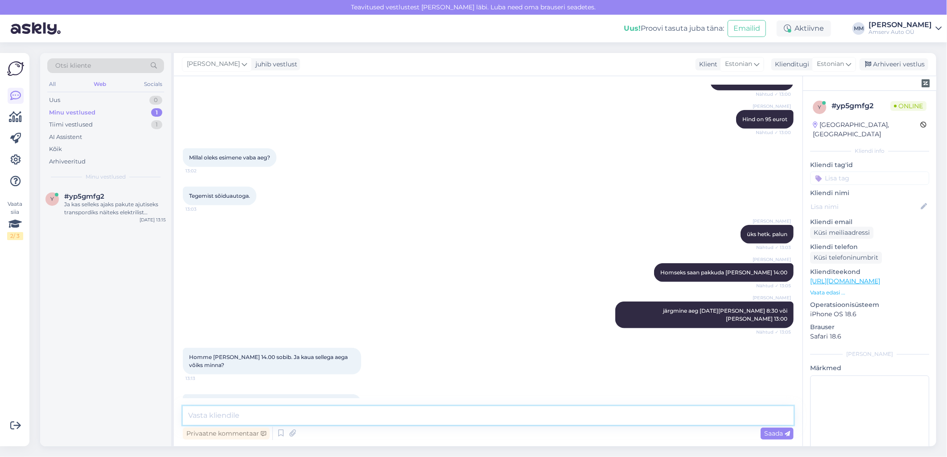
click at [268, 416] on textarea at bounding box center [488, 416] width 611 height 19
drag, startPoint x: 314, startPoint y: 417, endPoint x: 325, endPoint y: 417, distance: 10.3
click at [316, 417] on textarea "Võtab orienteeruvalt 3 tundi" at bounding box center [488, 416] width 611 height 19
drag, startPoint x: 255, startPoint y: 379, endPoint x: 279, endPoint y: 378, distance: 24.1
click at [279, 400] on span "Ja kas selleks ajaks pakute ajutiseks transpordiks näiteks elektrilist tõukerat…" at bounding box center [264, 407] width 151 height 15
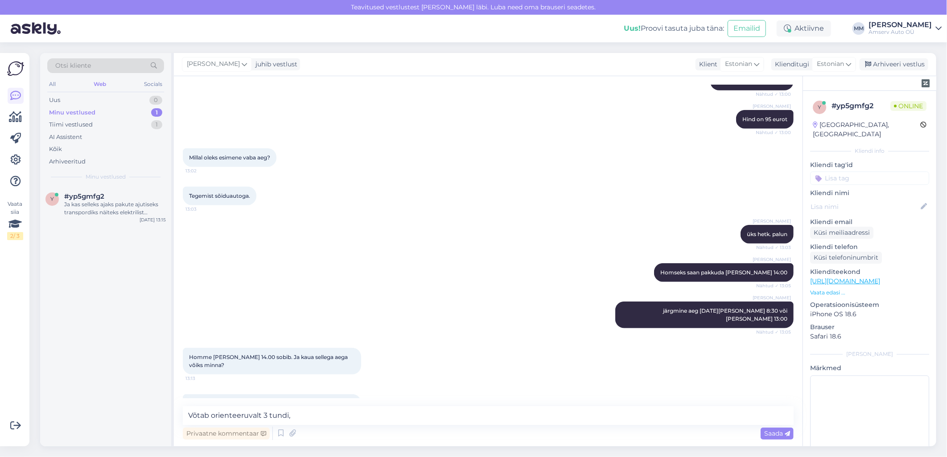
copy span "jalgratast"
click at [301, 420] on textarea "Võtab orienteeruvalt 3 tundi," at bounding box center [488, 416] width 611 height 19
paste textarea "jalgratast"
click at [291, 418] on textarea "Võtab orienteeruvalt 3 tundi, jalgratast" at bounding box center [488, 416] width 611 height 19
type textarea "Võtab orienteeruvalt 3 tundi, saame pakkuda jalgratast"
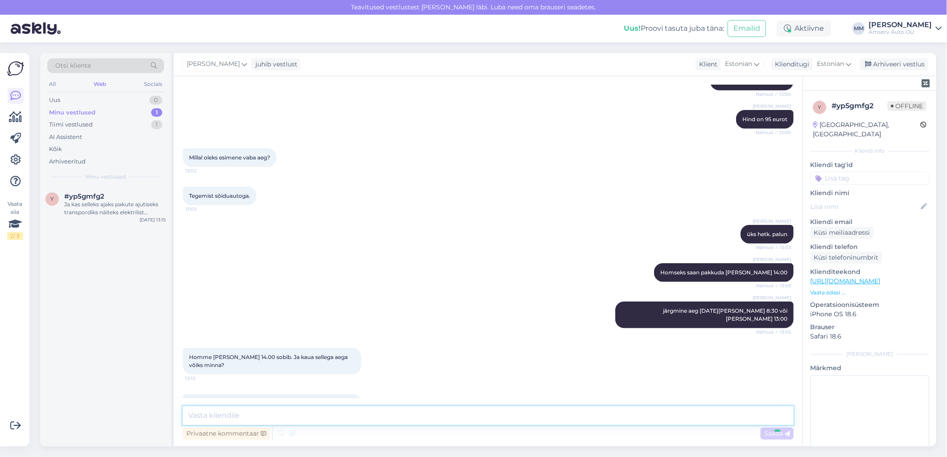
scroll to position [569, 0]
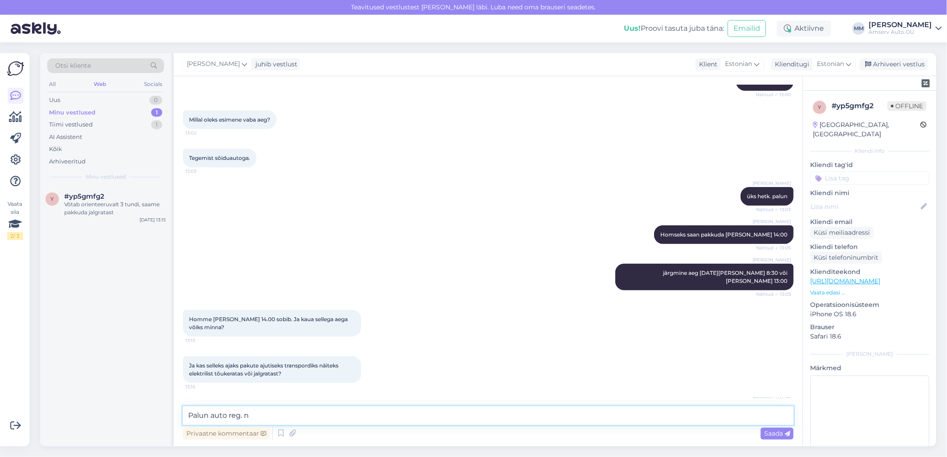
type textarea "Palun auto reg. nr"
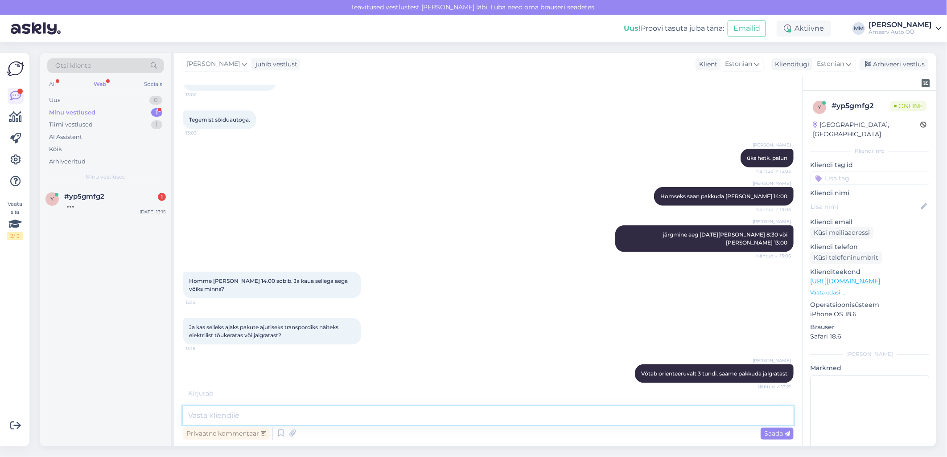
scroll to position [656, 0]
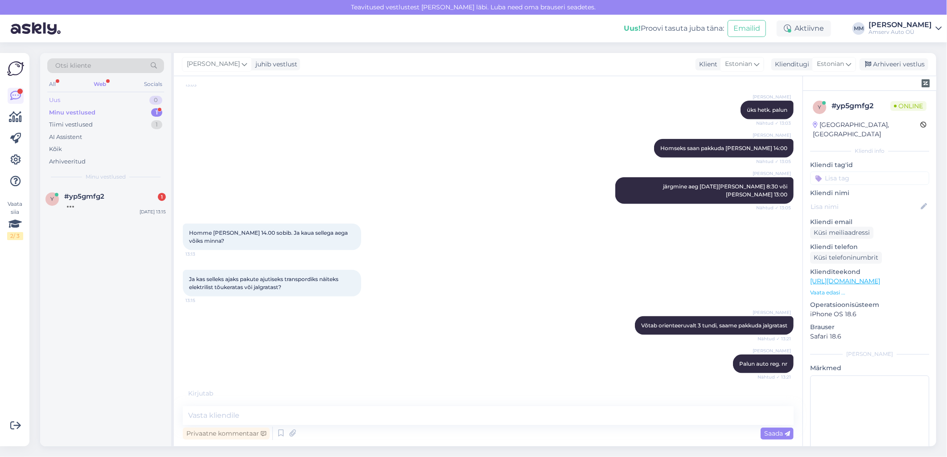
drag, startPoint x: 97, startPoint y: 82, endPoint x: 103, endPoint y: 100, distance: 19.3
click at [97, 82] on div "Web" at bounding box center [100, 84] width 16 height 12
click at [101, 114] on div "Minu vestlused 1" at bounding box center [105, 113] width 117 height 12
click at [103, 210] on div "y #yp5gmfg2 1 082BXB [DATE] 13:30" at bounding box center [105, 202] width 131 height 32
click at [227, 419] on textarea at bounding box center [488, 416] width 611 height 19
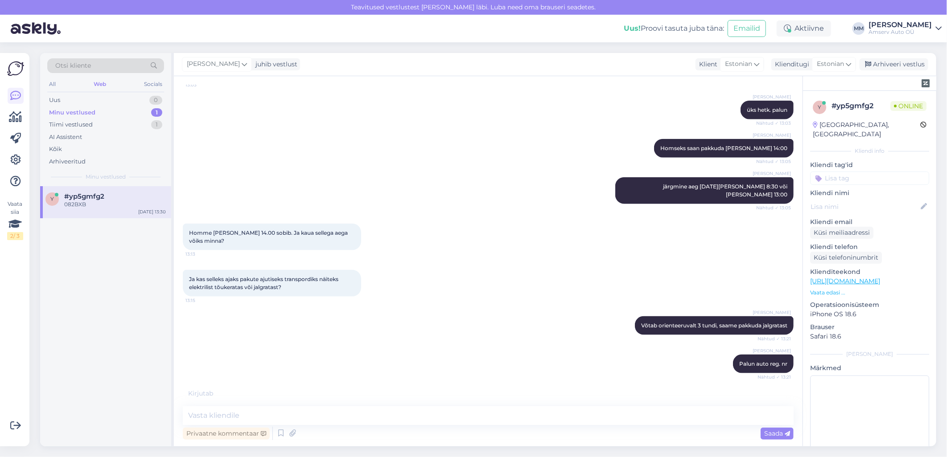
click at [204, 369] on div "Vestlus algas [DATE] Tere, küsimus sõiduauto vahatamise kohta, kas [PERSON_NAME…" at bounding box center [492, 237] width 619 height 304
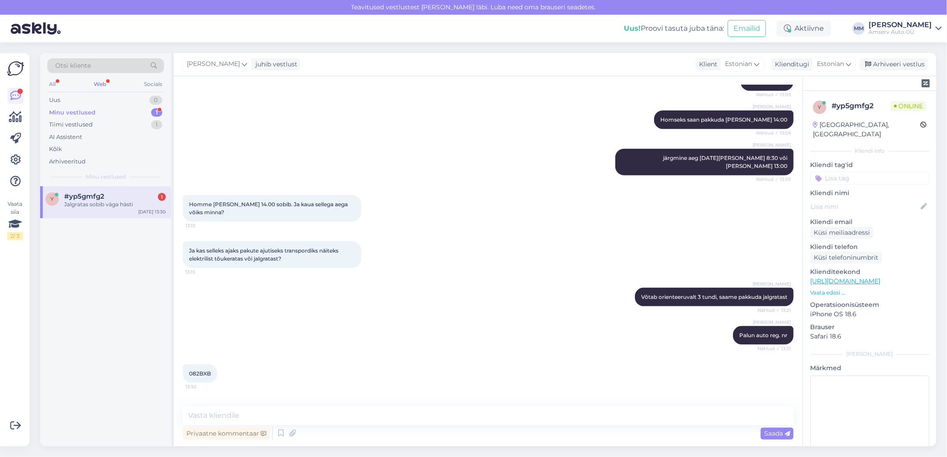
click at [204, 393] on div "Jalgratas sobib väga hästi 13:30" at bounding box center [488, 412] width 611 height 38
drag, startPoint x: 204, startPoint y: 369, endPoint x: 208, endPoint y: 358, distance: 11.8
click at [208, 384] on span "13:30" at bounding box center [201, 387] width 33 height 7
click at [249, 393] on div "Jalgratas sobib väga hästi 13:30" at bounding box center [488, 412] width 611 height 38
click at [205, 370] on span "082BXB" at bounding box center [200, 373] width 22 height 7
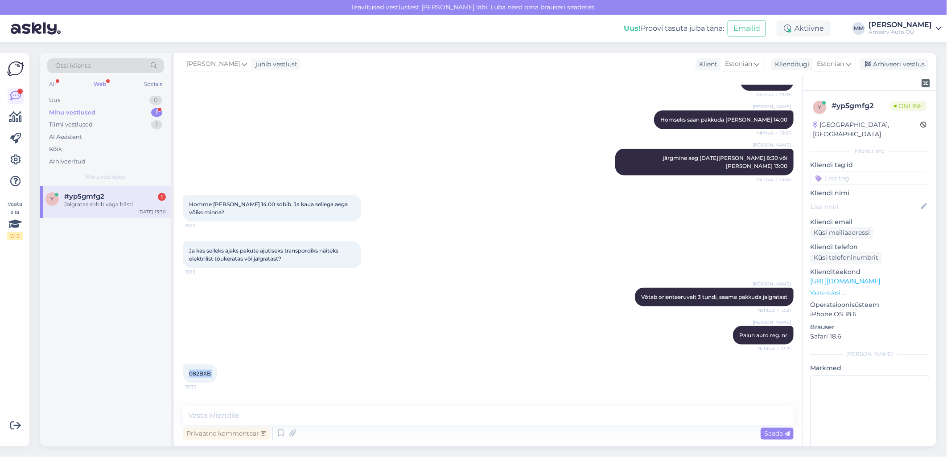
click at [205, 370] on span "082BXB" at bounding box center [200, 373] width 22 height 7
copy div "082BXB 13:30"
click at [319, 415] on textarea at bounding box center [488, 416] width 611 height 19
type textarea "üks hetk, palun"
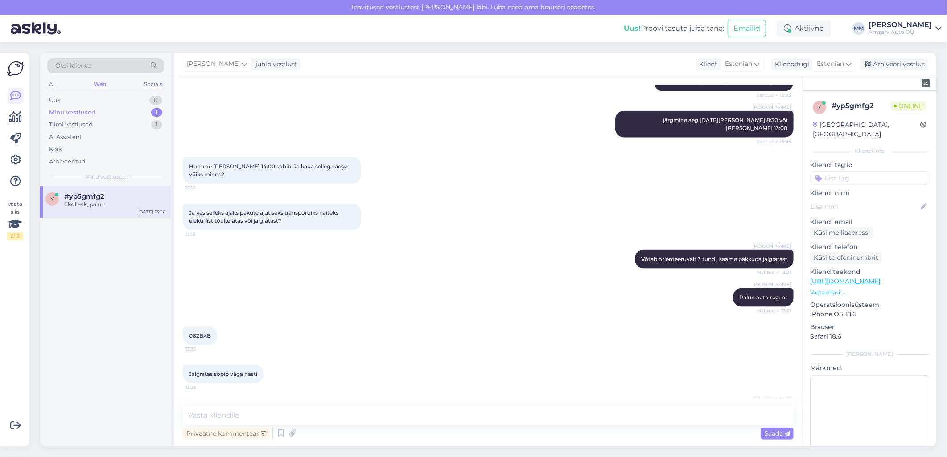
scroll to position [723, 0]
click at [247, 415] on textarea at bounding box center [488, 416] width 611 height 19
paste textarea "58180990"
click at [286, 418] on textarea "kas Teie kontakt on õige [PHONE_NUMBER]" at bounding box center [488, 416] width 611 height 19
drag, startPoint x: 286, startPoint y: 417, endPoint x: 278, endPoint y: 419, distance: 8.7
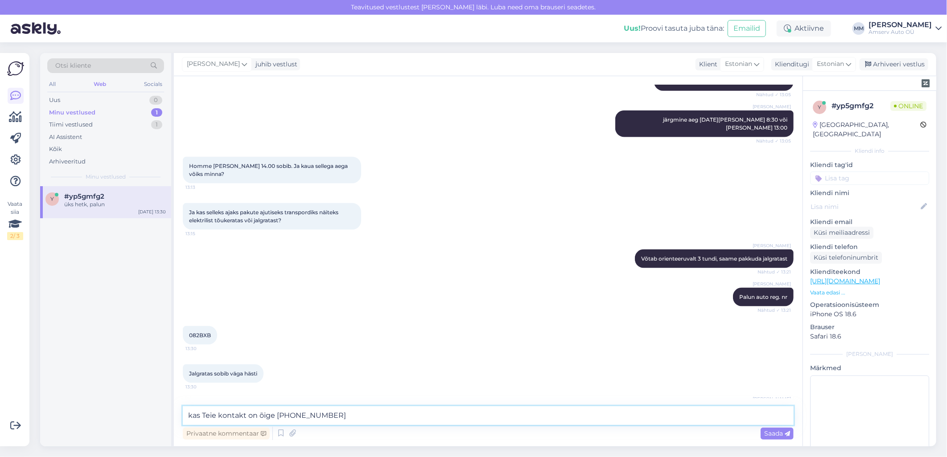
click at [278, 419] on textarea "kas Teie kontakt on õige [PHONE_NUMBER]" at bounding box center [488, 416] width 611 height 19
type textarea "kas Teie kontakt on õige ***80990"
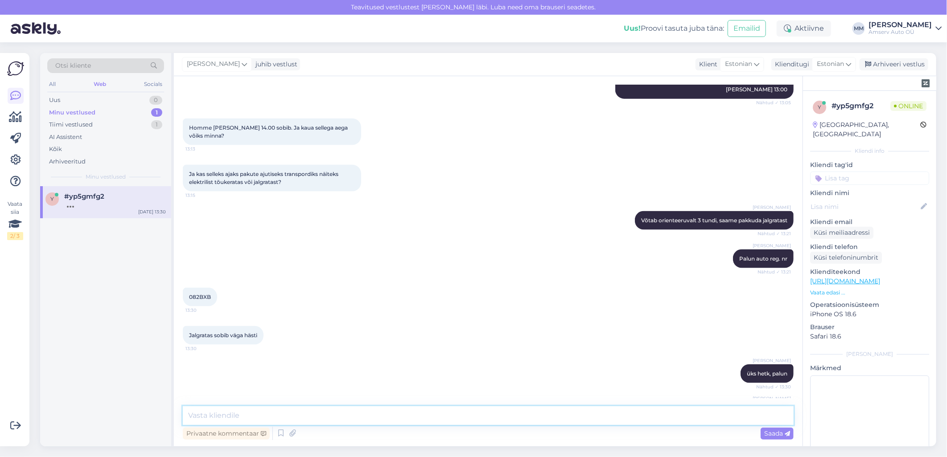
click at [260, 409] on textarea at bounding box center [488, 416] width 611 height 19
click at [373, 417] on textarea "Jääme ootama Teid [DATE][PERSON_NAME] 14:00 Pärnu Amservis" at bounding box center [488, 416] width 611 height 19
type textarea "Jääme ootama Teid [DATE][PERSON_NAME] 14:00 Pärnu Amservis."
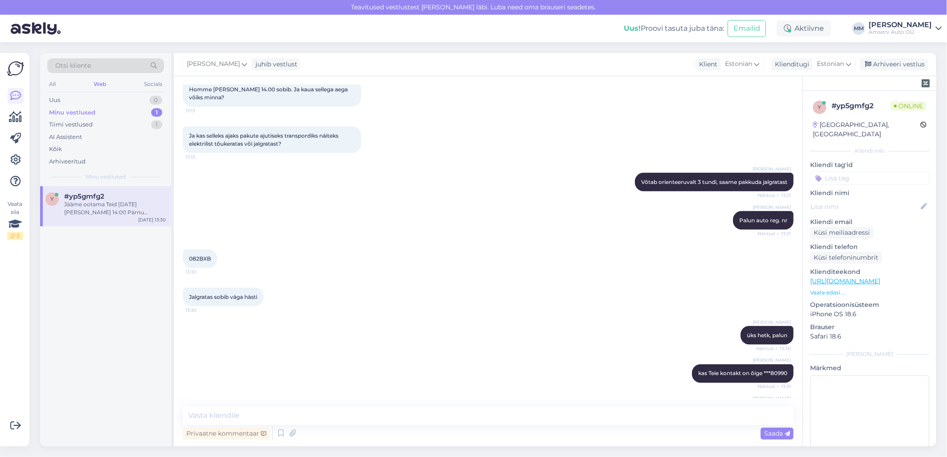
click at [326, 355] on div "[PERSON_NAME] kas Teie kontakt on õige ***80990 Nähtud ✓ 13:31" at bounding box center [488, 374] width 611 height 38
click at [202, 255] on span "082BXB" at bounding box center [200, 258] width 22 height 7
copy div "082BXB 13:30"
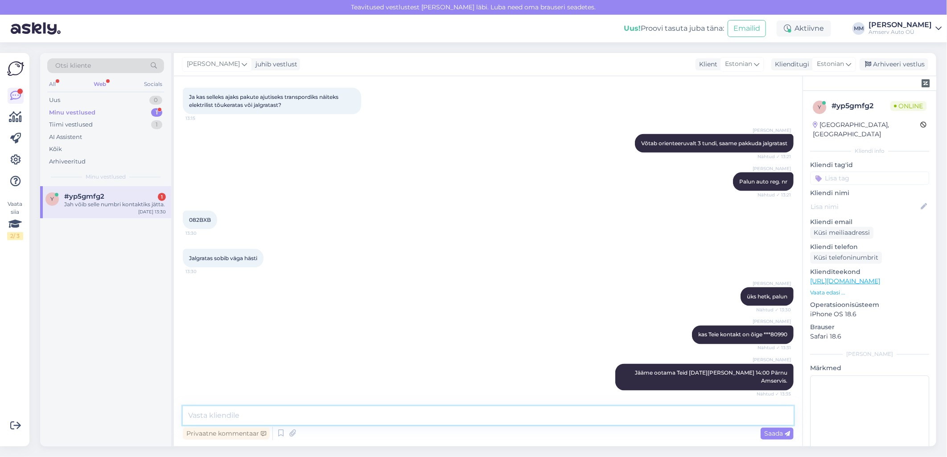
click at [263, 416] on textarea at bounding box center [488, 416] width 611 height 19
type textarea "Tänan!"
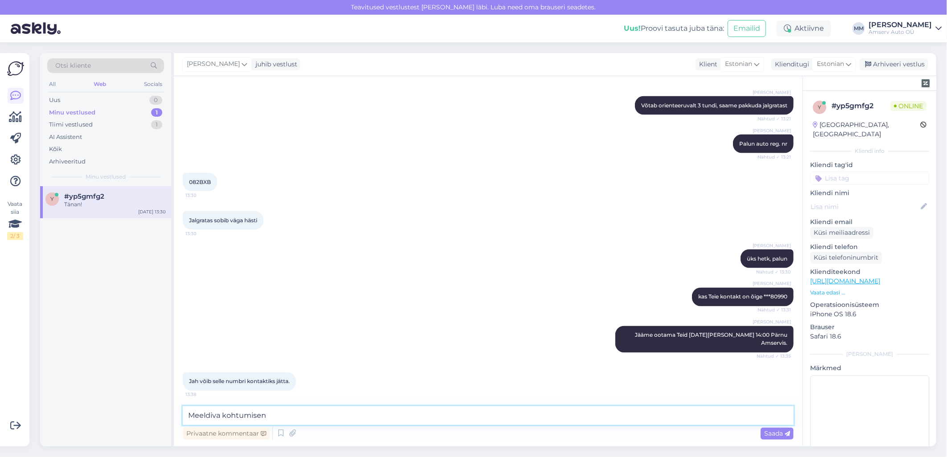
type textarea "Meeldiva kohtumiseni"
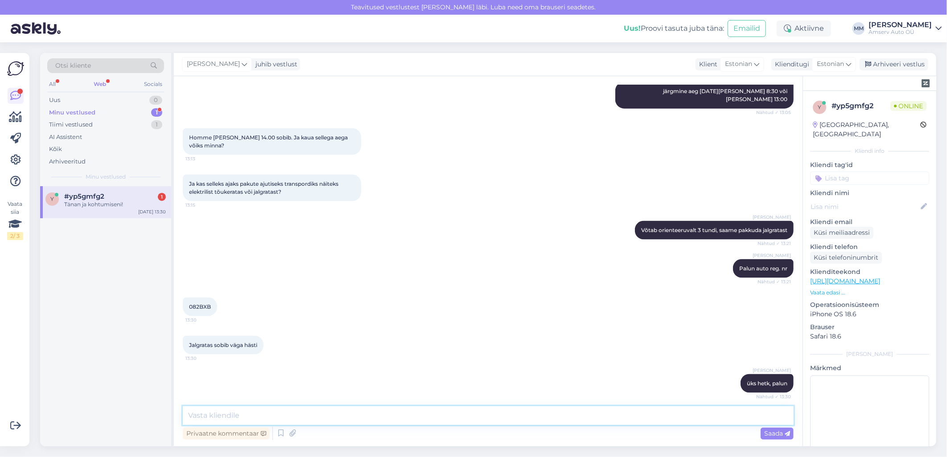
scroll to position [705, 0]
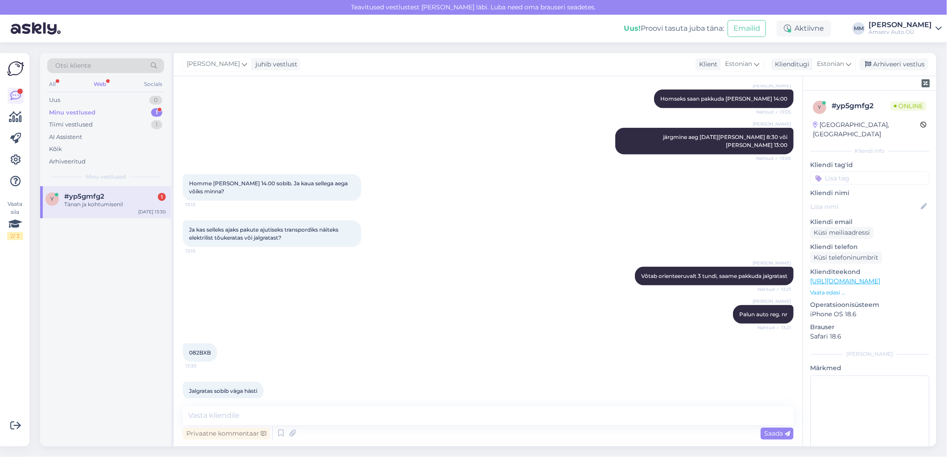
click at [195, 350] on span "082BXB" at bounding box center [200, 353] width 22 height 7
copy div "082BXB 13:30"
click at [99, 83] on div "Web" at bounding box center [100, 84] width 16 height 12
click at [92, 198] on span "#yp5gmfg2" at bounding box center [84, 197] width 40 height 8
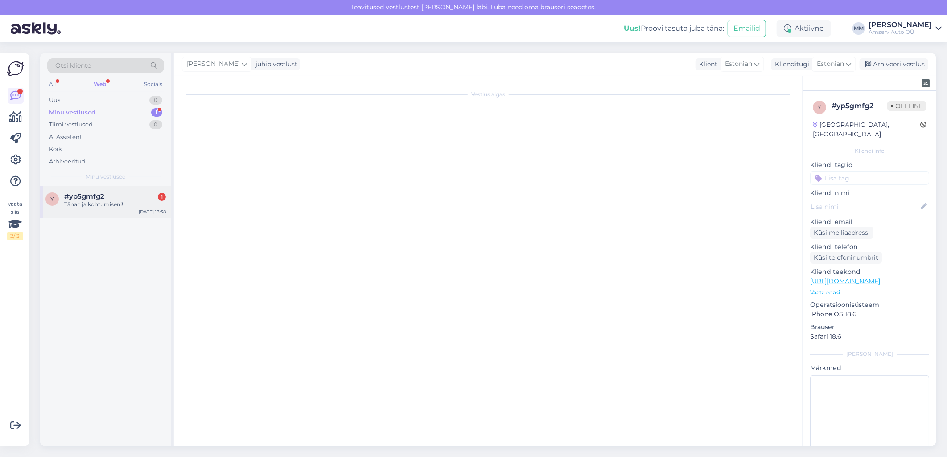
scroll to position [953, 0]
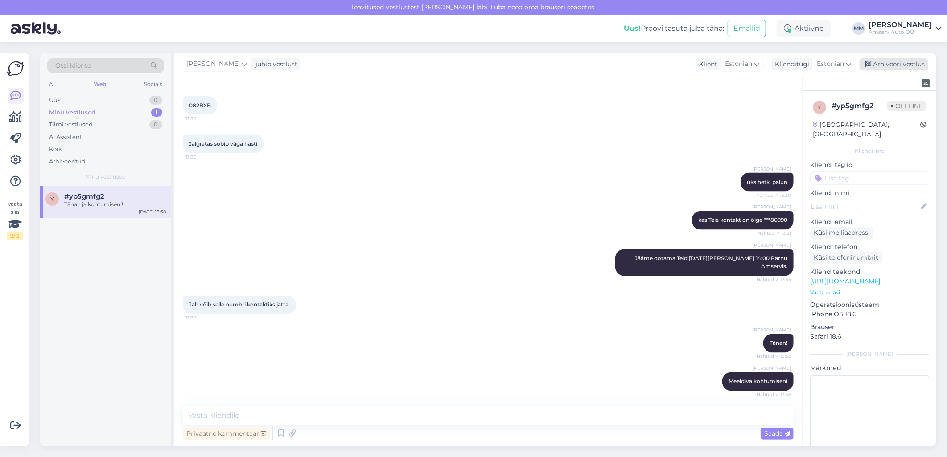
click at [898, 65] on div "Arhiveeri vestlus" at bounding box center [894, 64] width 69 height 12
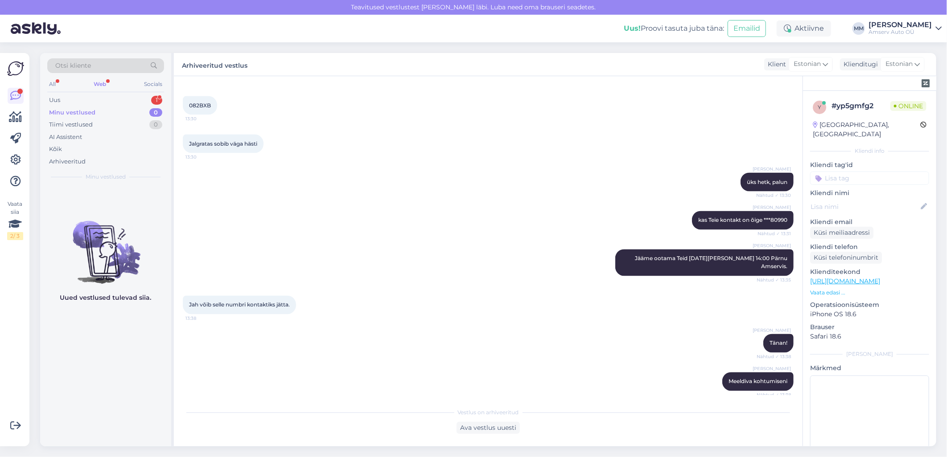
click at [106, 82] on div "Web" at bounding box center [100, 84] width 16 height 12
click at [105, 97] on div "Uus 1" at bounding box center [105, 100] width 117 height 12
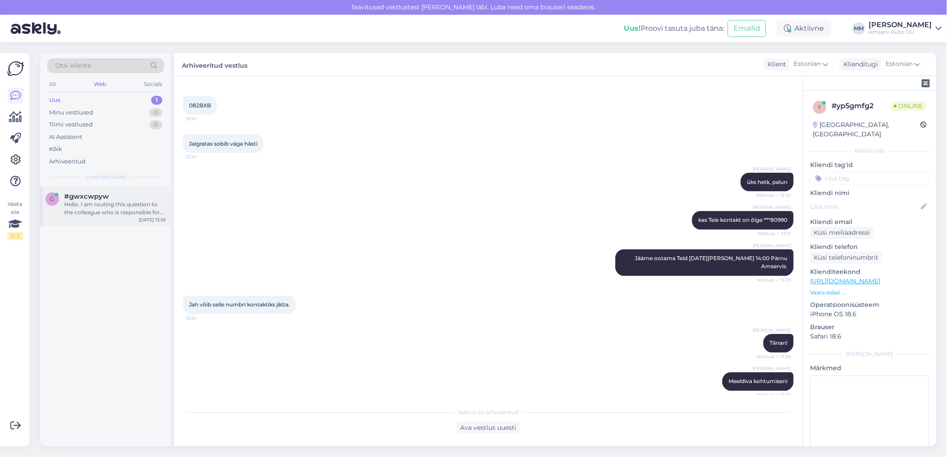
click at [82, 202] on div "Hello, I am routing this question to the colleague who is responsible for this …" at bounding box center [115, 209] width 102 height 16
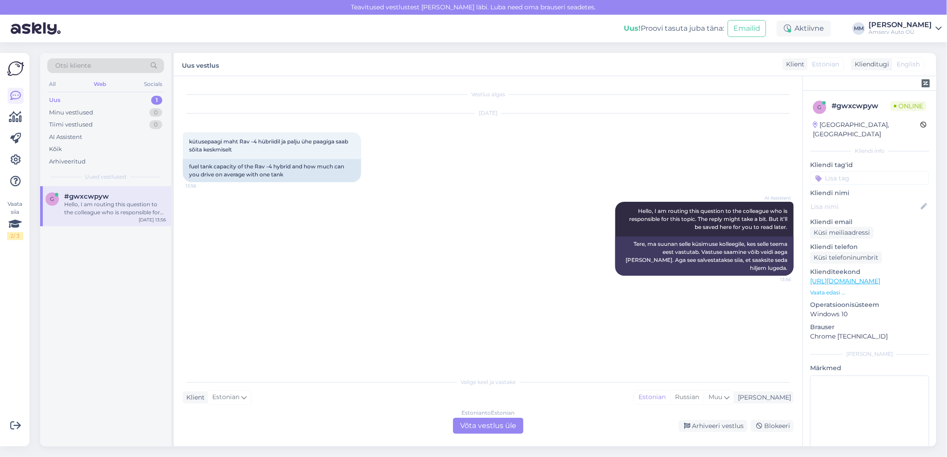
scroll to position [0, 0]
click at [485, 424] on div "Estonian to Estonian Võta vestlus üle" at bounding box center [488, 426] width 70 height 16
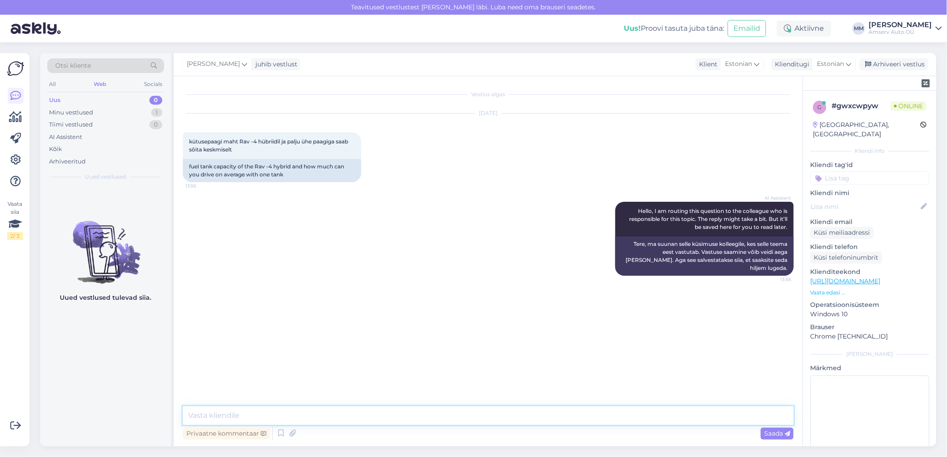
click at [263, 415] on textarea at bounding box center [488, 416] width 611 height 19
type textarea "Tere"
type textarea "[PERSON_NAME] tel. [PERSON_NAME] müügispetsialist võtab Teiega ühendust"
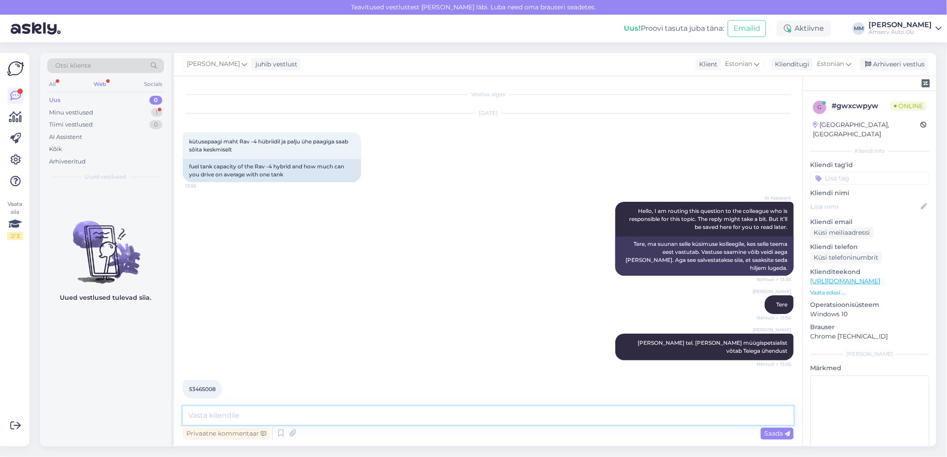
scroll to position [2, 0]
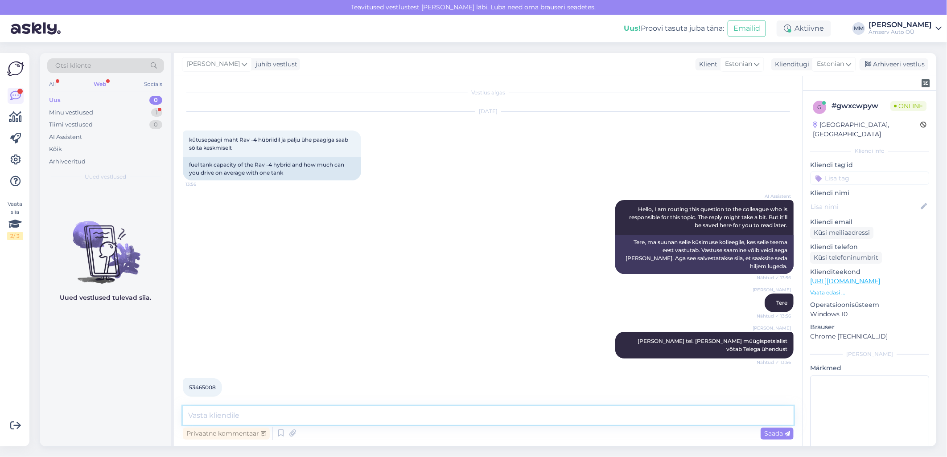
click at [264, 413] on textarea at bounding box center [488, 416] width 611 height 19
click at [232, 417] on textarea "Tänan! Kas tallinna esindus sobib?" at bounding box center [488, 416] width 611 height 19
type textarea "Tänan! Kas Tallinna esindus sobib?"
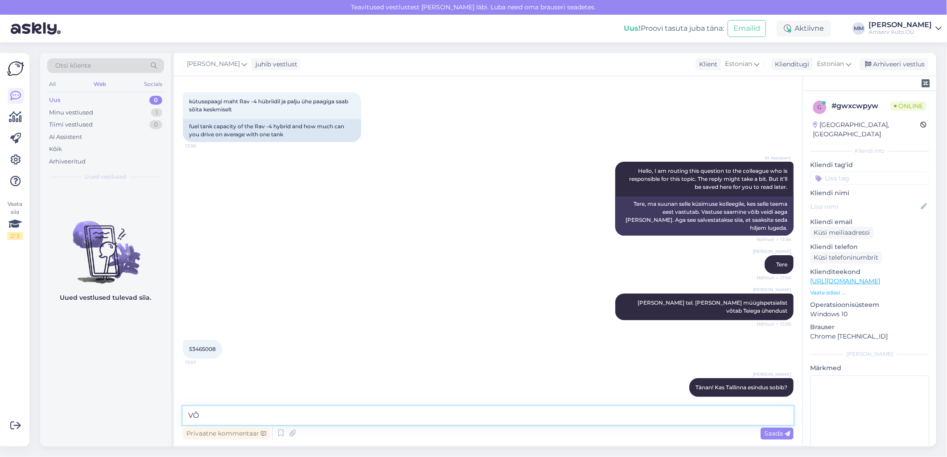
type textarea "V"
type textarea "Või asute teises linnas"
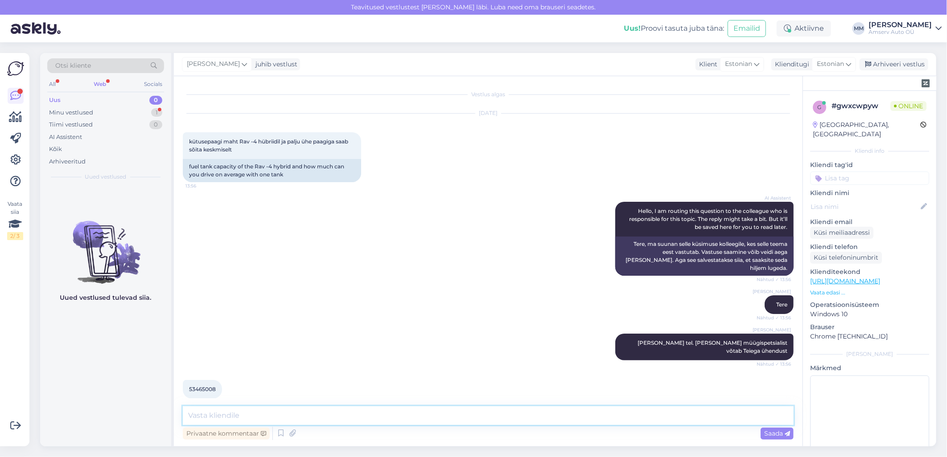
scroll to position [117, 0]
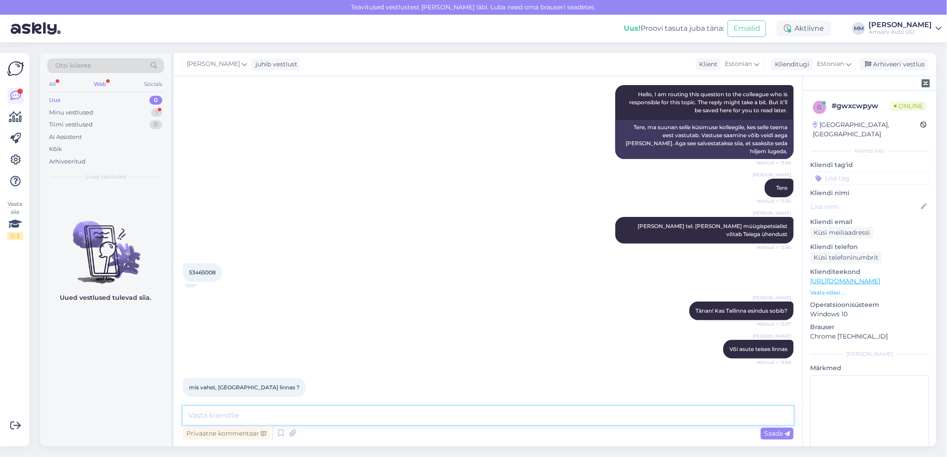
click at [255, 415] on textarea at bounding box center [488, 416] width 611 height 19
type textarea "Tänan Teid!"
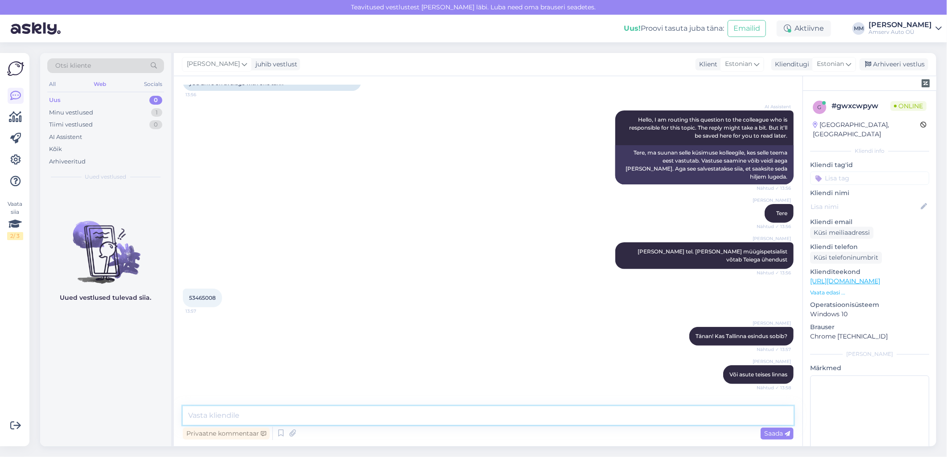
scroll to position [0, 0]
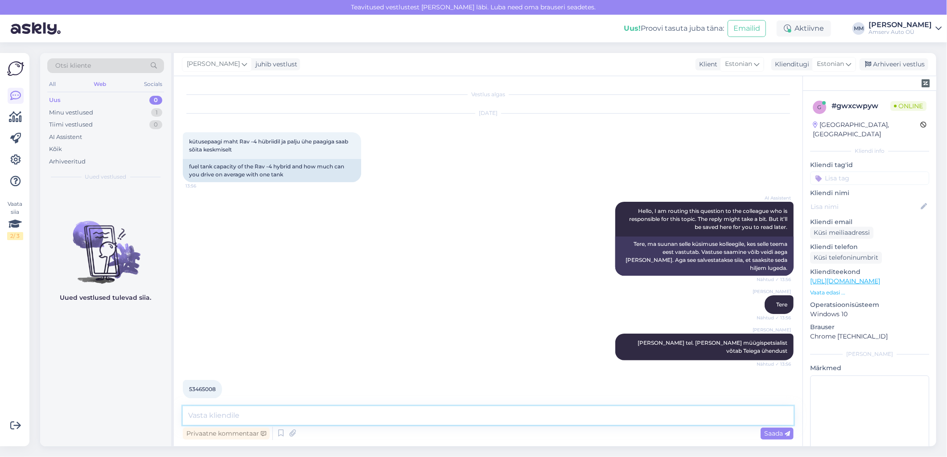
click at [300, 419] on textarea at bounding box center [488, 416] width 611 height 19
type textarea "Edastan info meie spetsialistile"
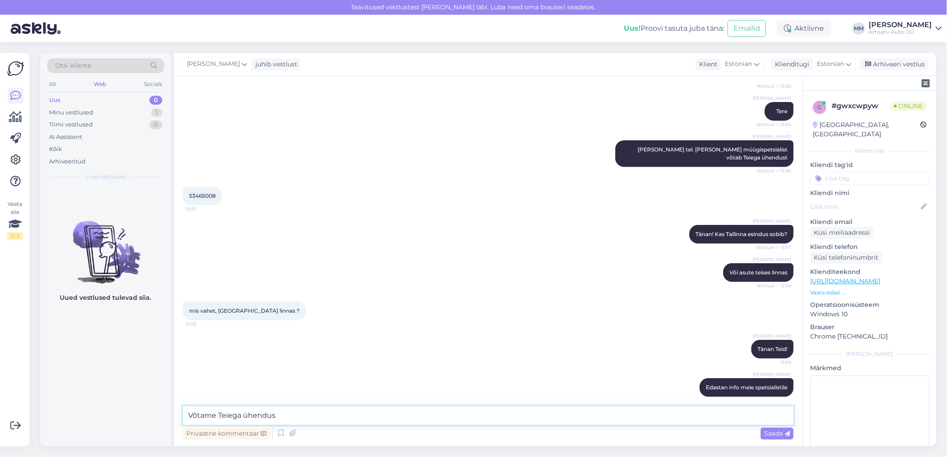
type textarea "Võtame Teiega ühendust"
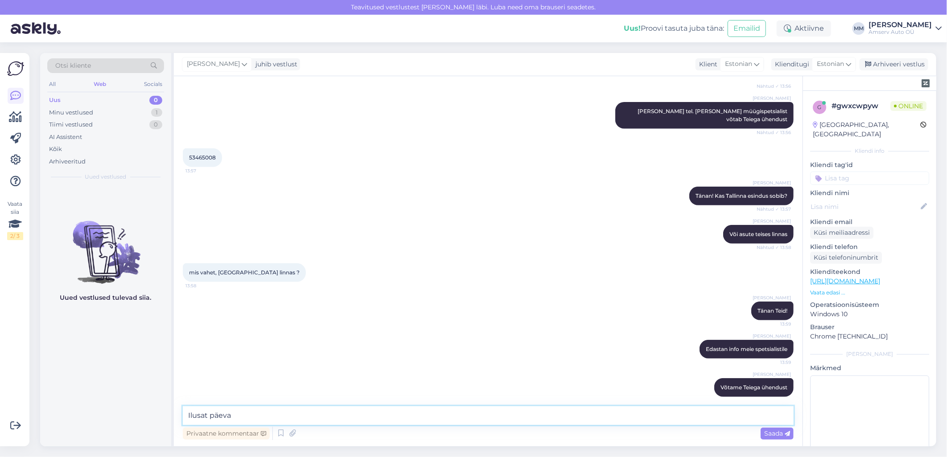
type textarea "Ilusat päeva!"
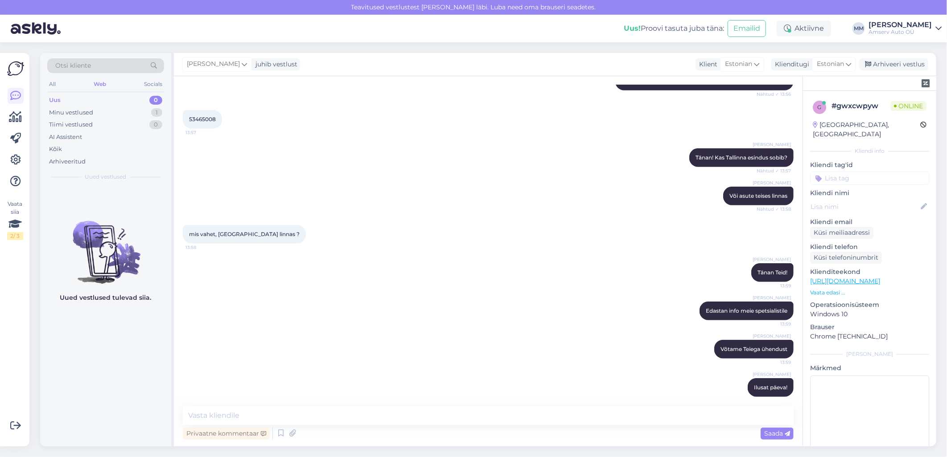
click at [199, 116] on span "53465008" at bounding box center [202, 119] width 27 height 7
copy div "53465008 13:57"
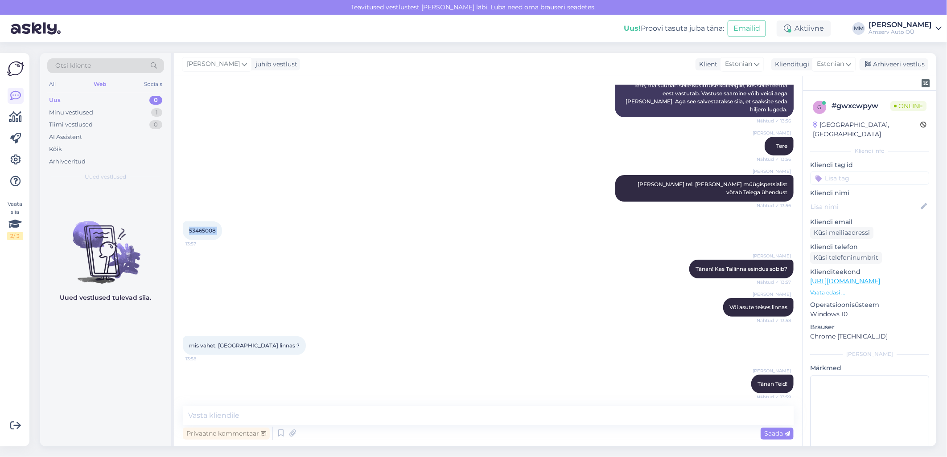
scroll to position [0, 0]
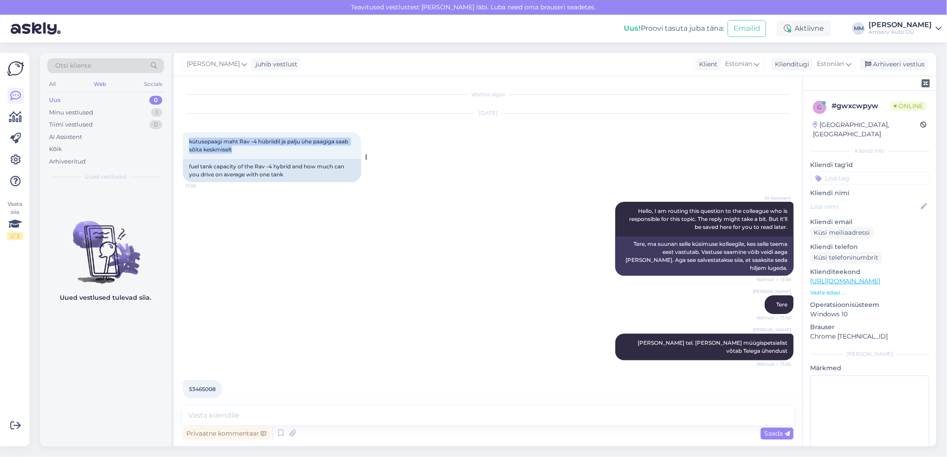
drag, startPoint x: 189, startPoint y: 140, endPoint x: 237, endPoint y: 148, distance: 48.5
click at [237, 148] on div "kütusepaagi maht Rav -4 hübriidil ja palju ühe paagiga saab sõita keskmiselt 13…" at bounding box center [272, 145] width 178 height 27
drag, startPoint x: 237, startPoint y: 148, endPoint x: 232, endPoint y: 143, distance: 7.3
copy span "kütusepaagi maht Rav -4 hübriidil ja palju ühe paagiga saab sõita keskmiselt"
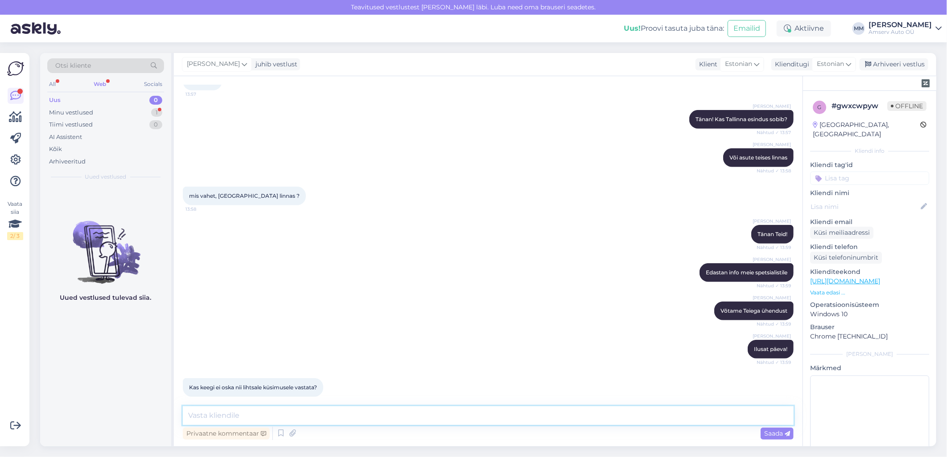
click at [247, 416] on textarea at bounding box center [488, 416] width 611 height 19
paste textarea "Kütusepaagi maht 55"
type textarea "Kütusepaagi maht 55 l"
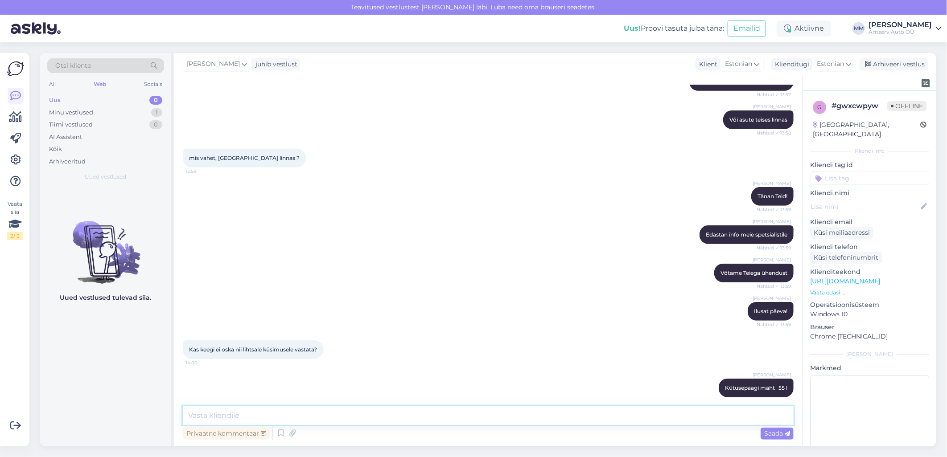
click at [284, 412] on textarea at bounding box center [488, 416] width 611 height 19
paste textarea "Kütusekulu Kütuse liik Bensiin Bensiin Kombineeritud, l/100 km 5,7 5,7-5,8"
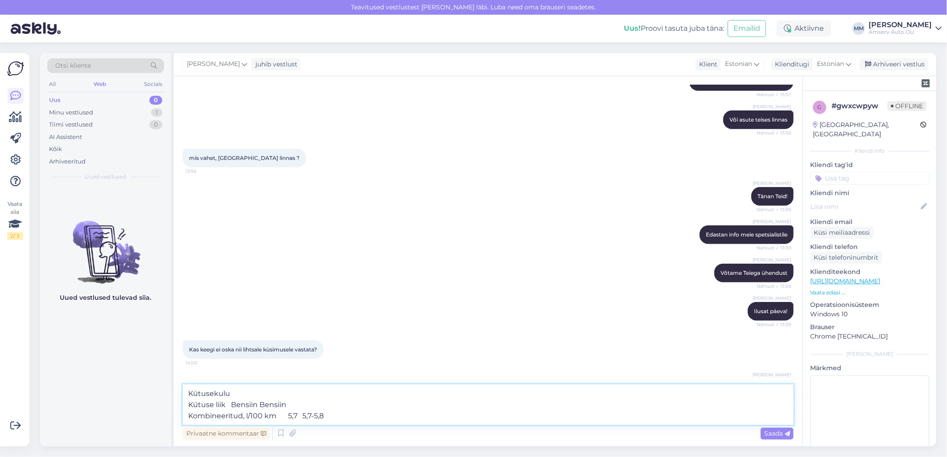
drag, startPoint x: 293, startPoint y: 405, endPoint x: 186, endPoint y: 409, distance: 107.5
click at [186, 409] on textarea "Kütusekulu Kütuse liik Bensiin Bensiin Kombineeritud, l/100 km 5,7 5,7-5,8" at bounding box center [488, 405] width 611 height 41
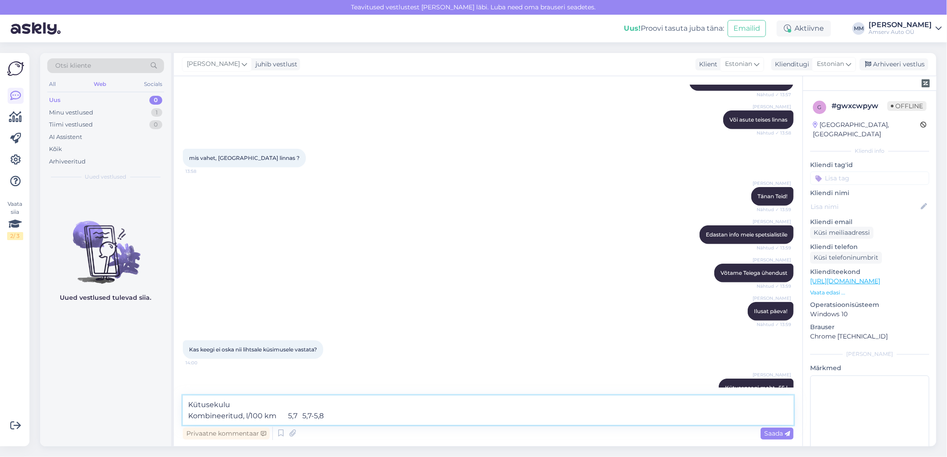
drag, startPoint x: 324, startPoint y: 418, endPoint x: 295, endPoint y: 417, distance: 29.0
click at [295, 417] on textarea "Kütusekulu Kombineeritud, l/100 km 5,7 5,7-5,8" at bounding box center [488, 410] width 611 height 29
type textarea "Kütusekulu Kombineeritud, l/100 km 5,7"
click at [781, 433] on span "Saada" at bounding box center [777, 434] width 26 height 8
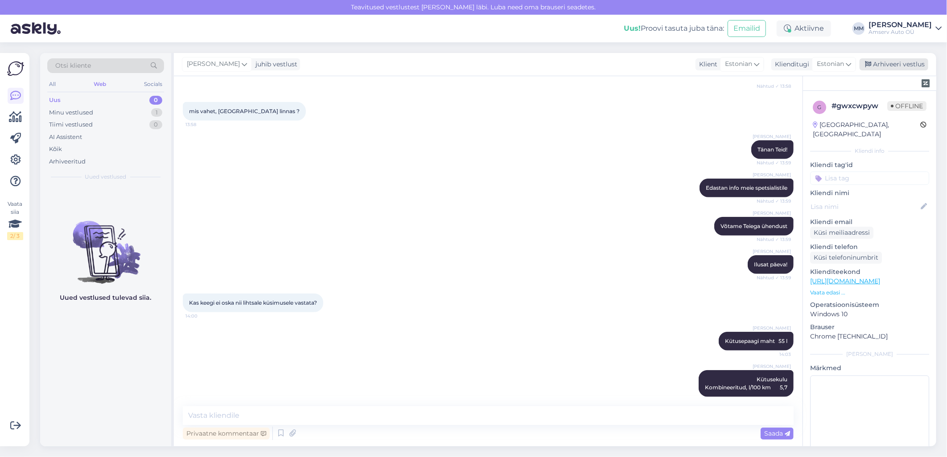
click at [888, 64] on div "Arhiveeri vestlus" at bounding box center [894, 64] width 69 height 12
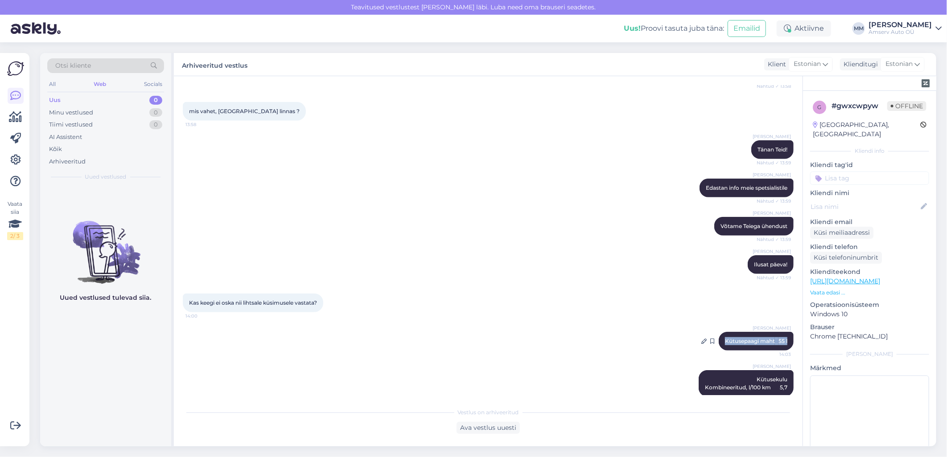
drag, startPoint x: 712, startPoint y: 331, endPoint x: 782, endPoint y: 331, distance: 69.6
click at [782, 332] on div "[PERSON_NAME] maht 55 l 14:03" at bounding box center [756, 341] width 75 height 19
copy span "Kütusepaagi maht 55 l"
drag, startPoint x: 748, startPoint y: 369, endPoint x: 760, endPoint y: 370, distance: 11.7
click at [760, 370] on div "[PERSON_NAME] Kombineeritud, l/100 km 5,7 14:04" at bounding box center [746, 383] width 95 height 27
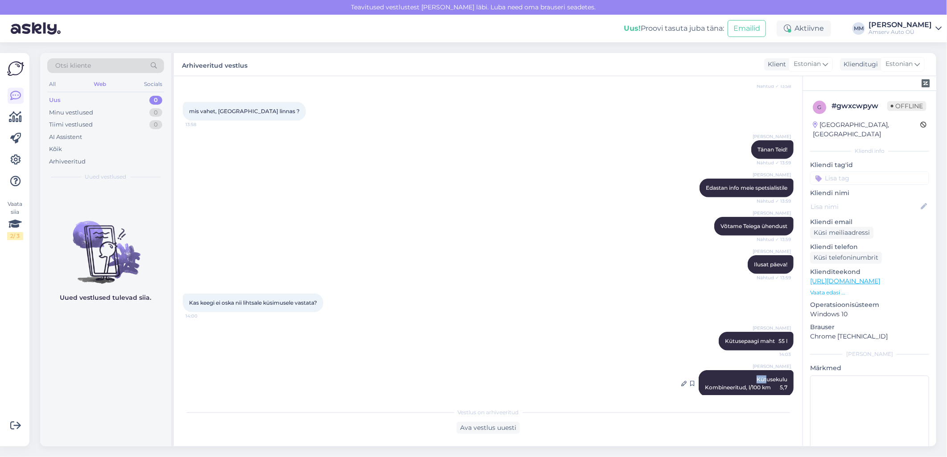
drag, startPoint x: 760, startPoint y: 370, endPoint x: 748, endPoint y: 369, distance: 12.2
click at [744, 370] on div "[PERSON_NAME] Kombineeritud, l/100 km 5,7 14:04" at bounding box center [746, 383] width 95 height 27
click at [667, 403] on div "Vestlus algas [DATE] kütusepaagi maht Rav -4 hübriidil ja palju ühe paagiga saa…" at bounding box center [488, 261] width 629 height 370
drag, startPoint x: 749, startPoint y: 369, endPoint x: 782, endPoint y: 378, distance: 33.2
click at [782, 378] on div "[PERSON_NAME] Kombineeritud, l/100 km 5,7 14:04" at bounding box center [746, 383] width 95 height 27
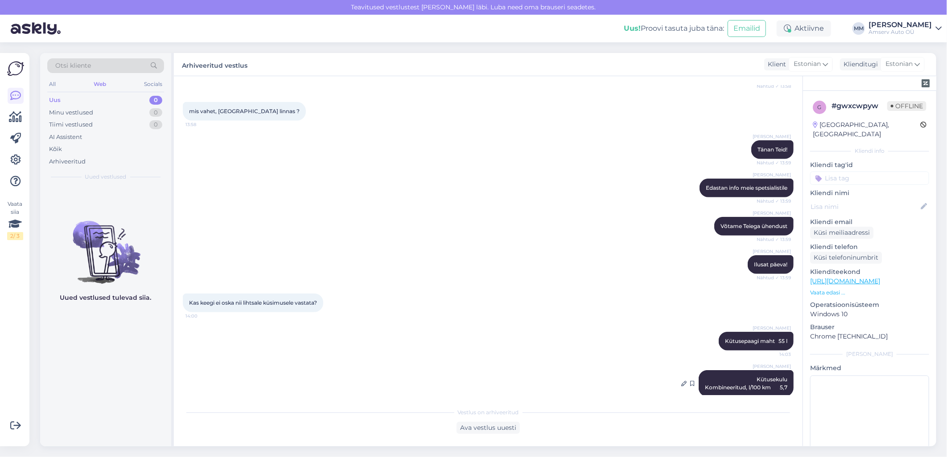
drag, startPoint x: 782, startPoint y: 378, endPoint x: 770, endPoint y: 371, distance: 13.8
click at [81, 164] on div "Arhiveeritud" at bounding box center [67, 161] width 37 height 9
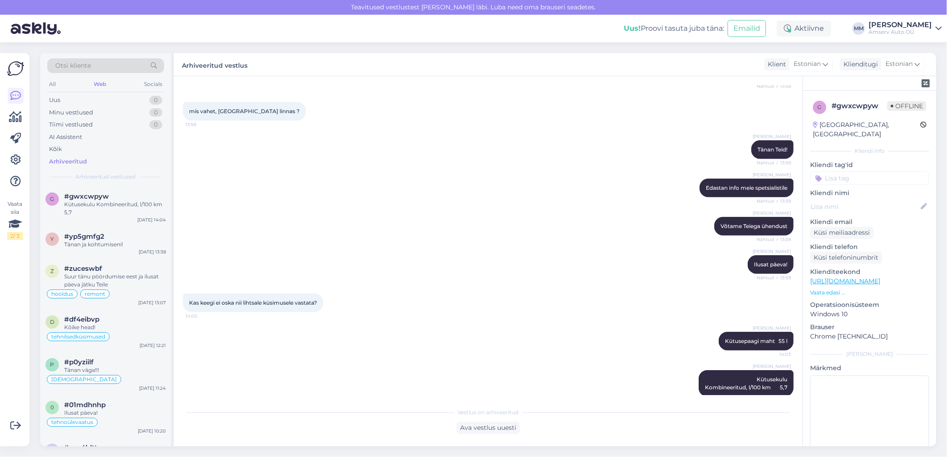
click at [304, 207] on div "Marina Mamutina Võtame Teiega ühendust Nähtud ✓ 13:59" at bounding box center [488, 226] width 611 height 38
click at [91, 203] on div "Kütusekulu Kombineeritud, l/100 km 5,7" at bounding box center [115, 209] width 102 height 16
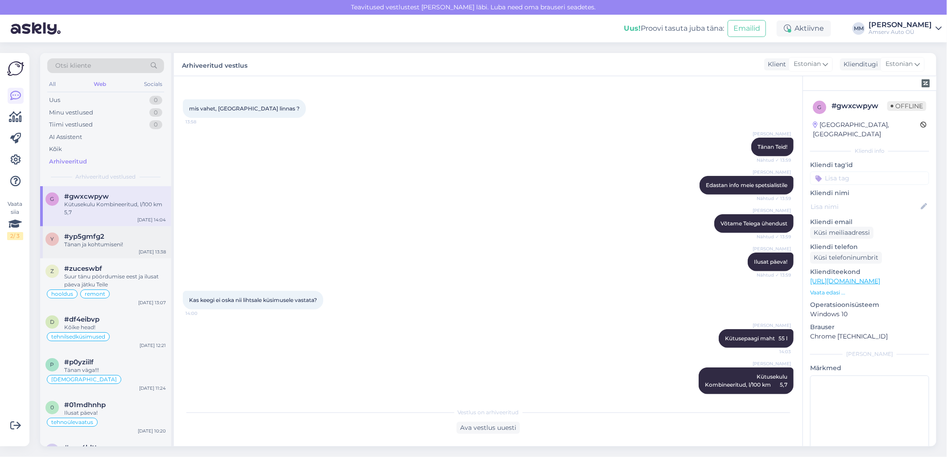
click at [85, 231] on div "y #yp5gmfg2 Tänan ja kohtumiseni! [DATE] 13:38" at bounding box center [105, 242] width 131 height 32
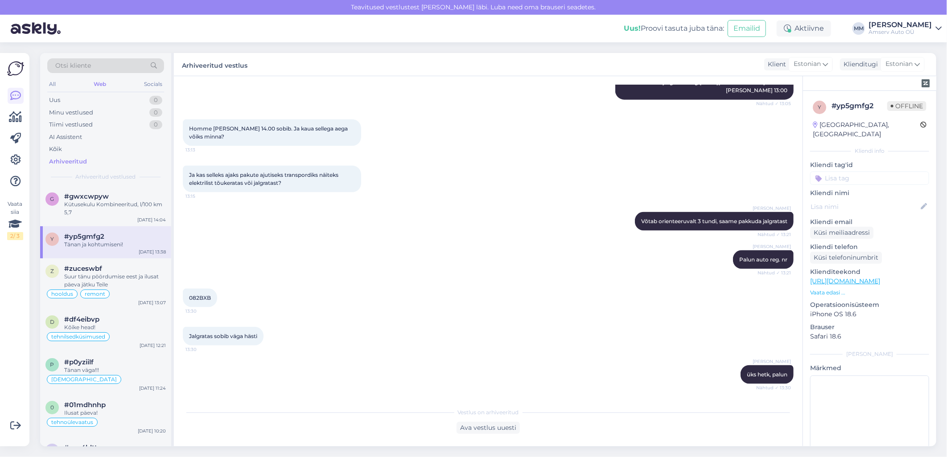
scroll to position [743, 0]
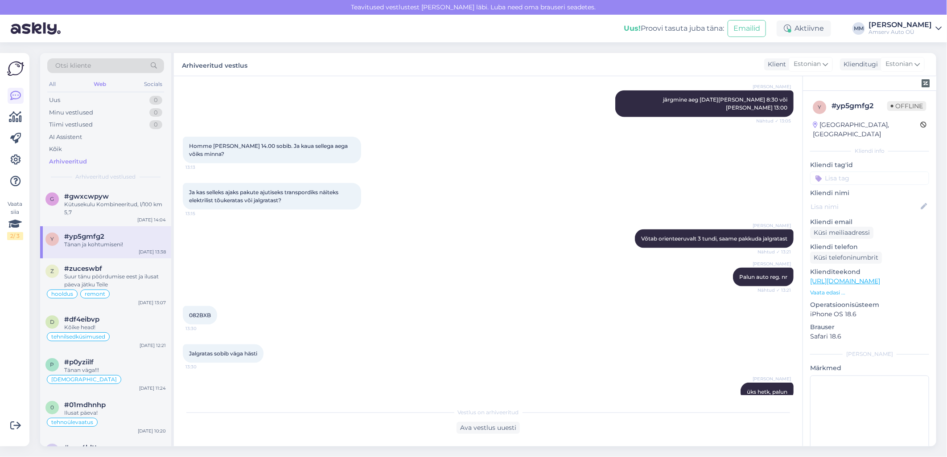
click at [202, 312] on span "082BXB" at bounding box center [200, 315] width 22 height 7
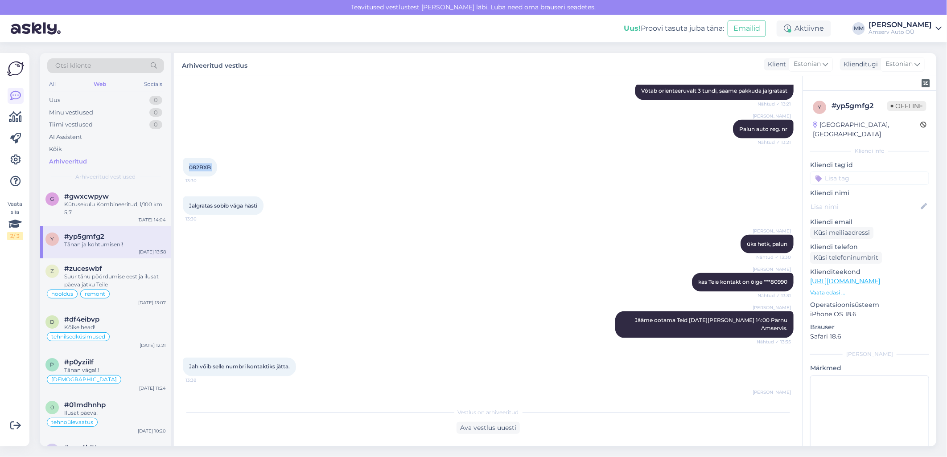
scroll to position [892, 0]
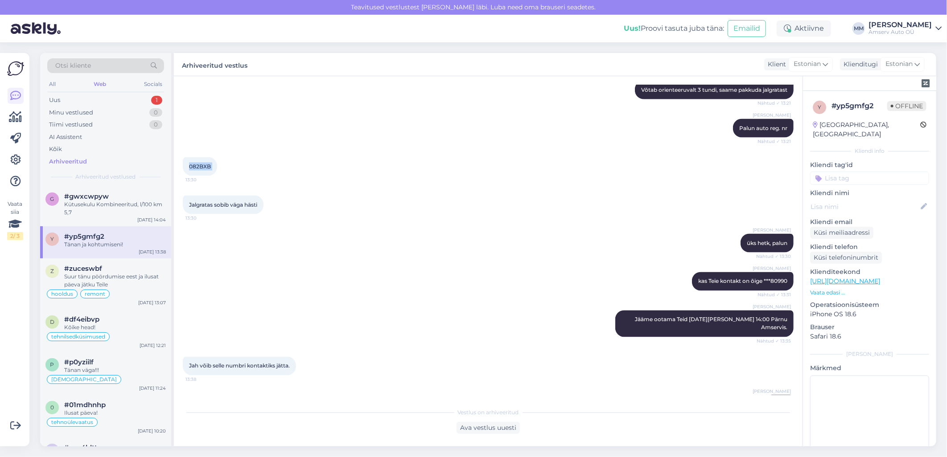
click at [101, 83] on div "Web" at bounding box center [100, 84] width 16 height 12
click at [98, 96] on div "Uus 0" at bounding box center [105, 100] width 117 height 12
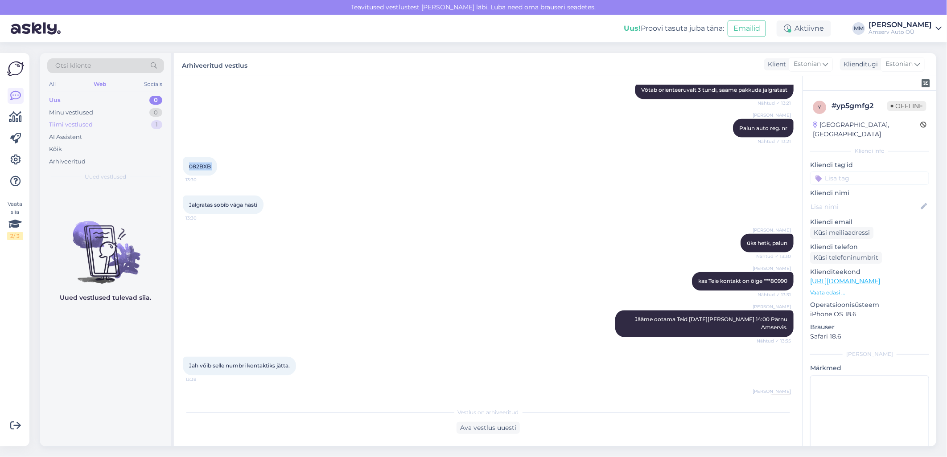
click at [114, 128] on div "Tiimi vestlused 1" at bounding box center [105, 125] width 117 height 12
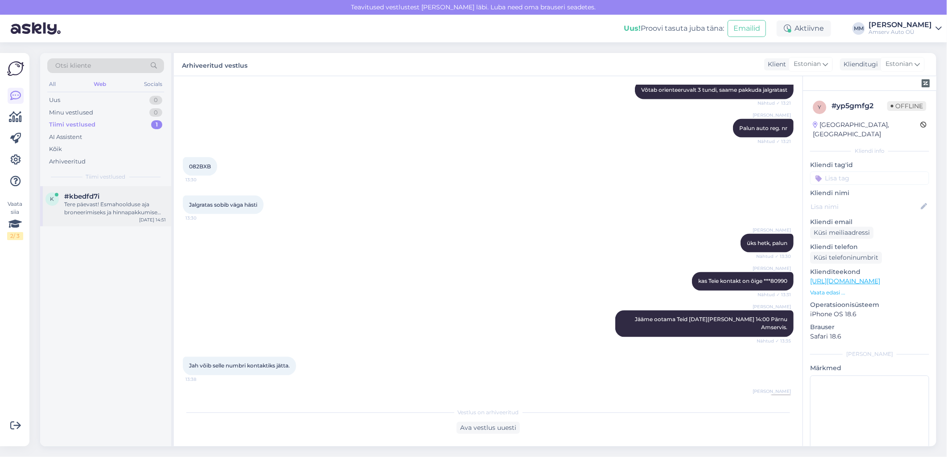
click at [84, 204] on div "Tere päevast! Esmahoolduse aja broneerimiseks ja hinnapakkumise saamiseks vajam…" at bounding box center [115, 209] width 102 height 16
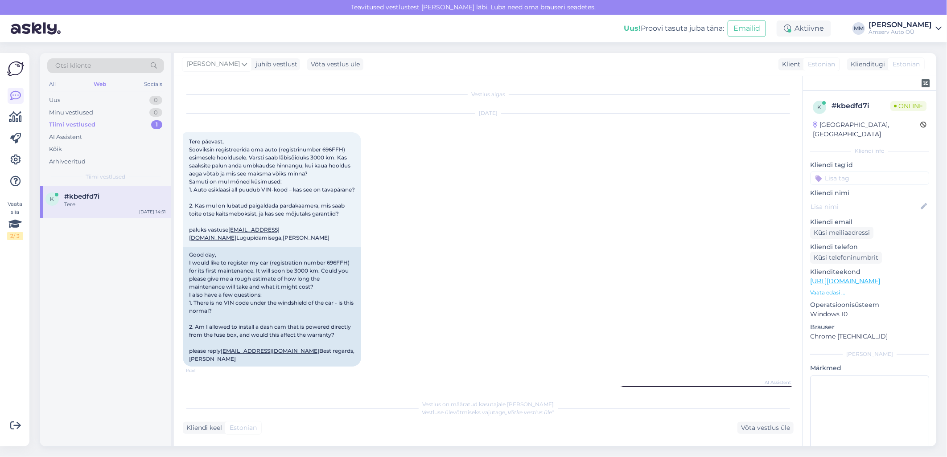
scroll to position [153, 0]
